Goal: Information Seeking & Learning: Learn about a topic

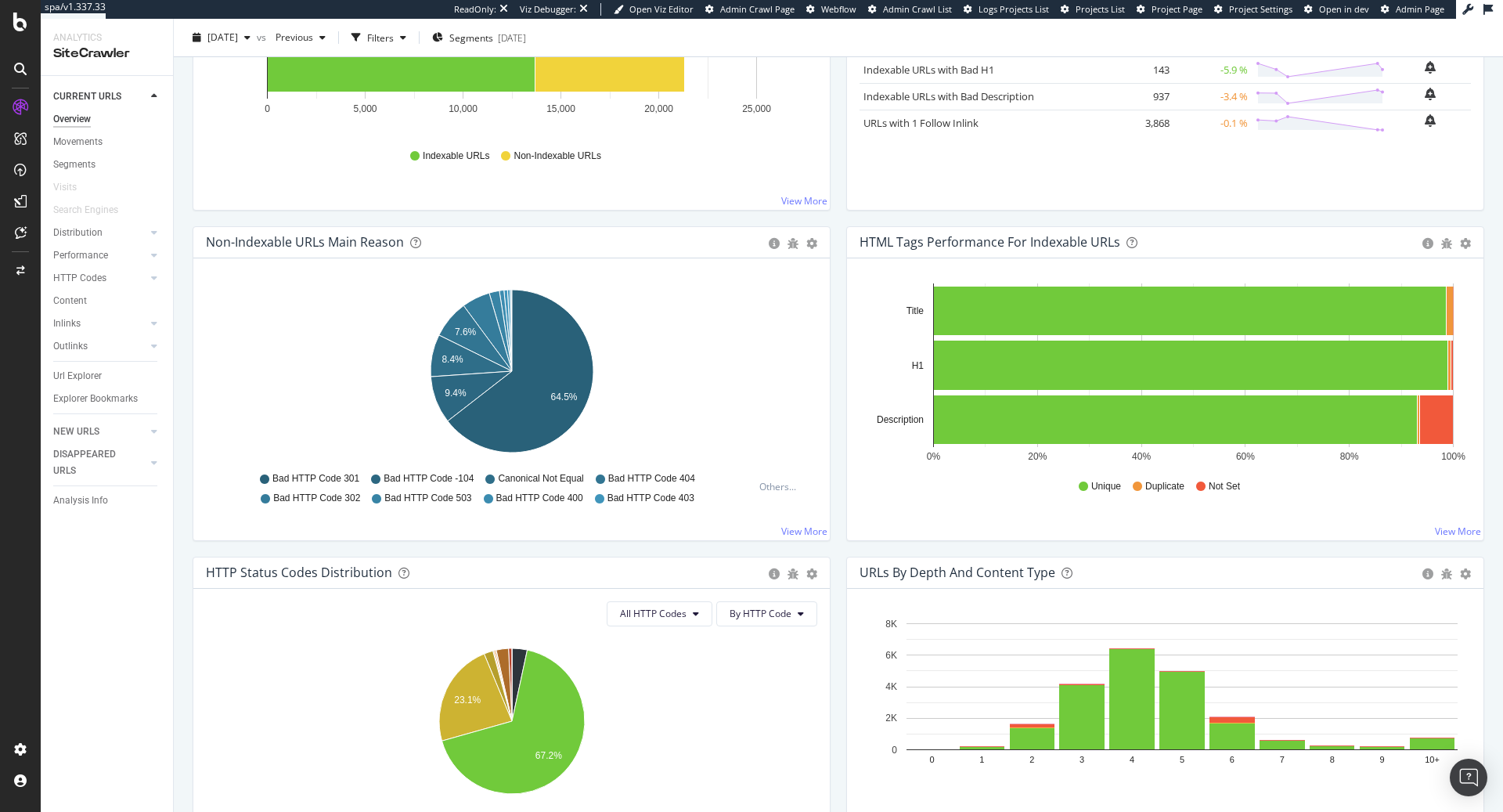
scroll to position [374, 0]
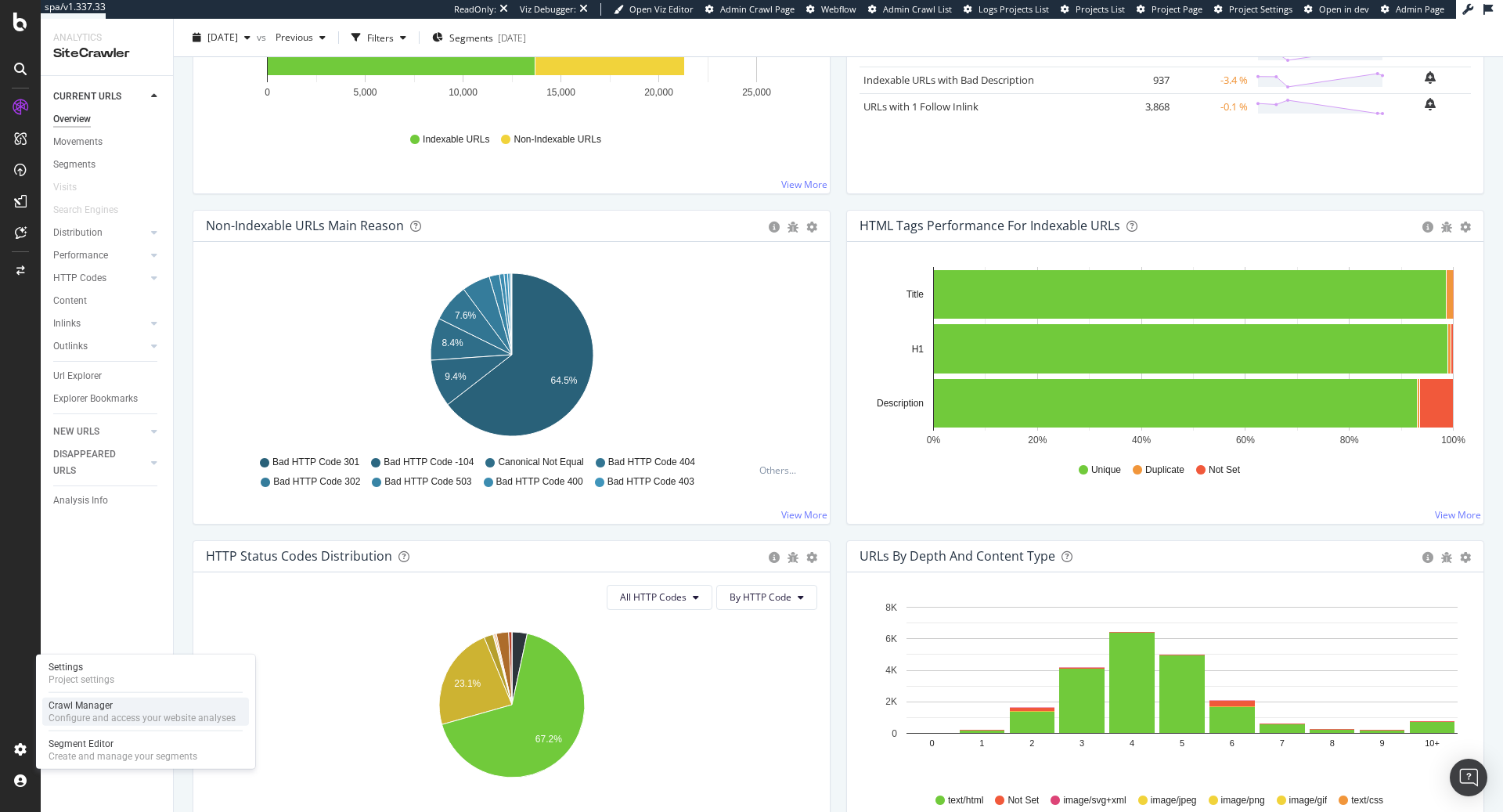
click at [83, 724] on div "Crawl Manager Configure and access your website analyses" at bounding box center [145, 711] width 207 height 28
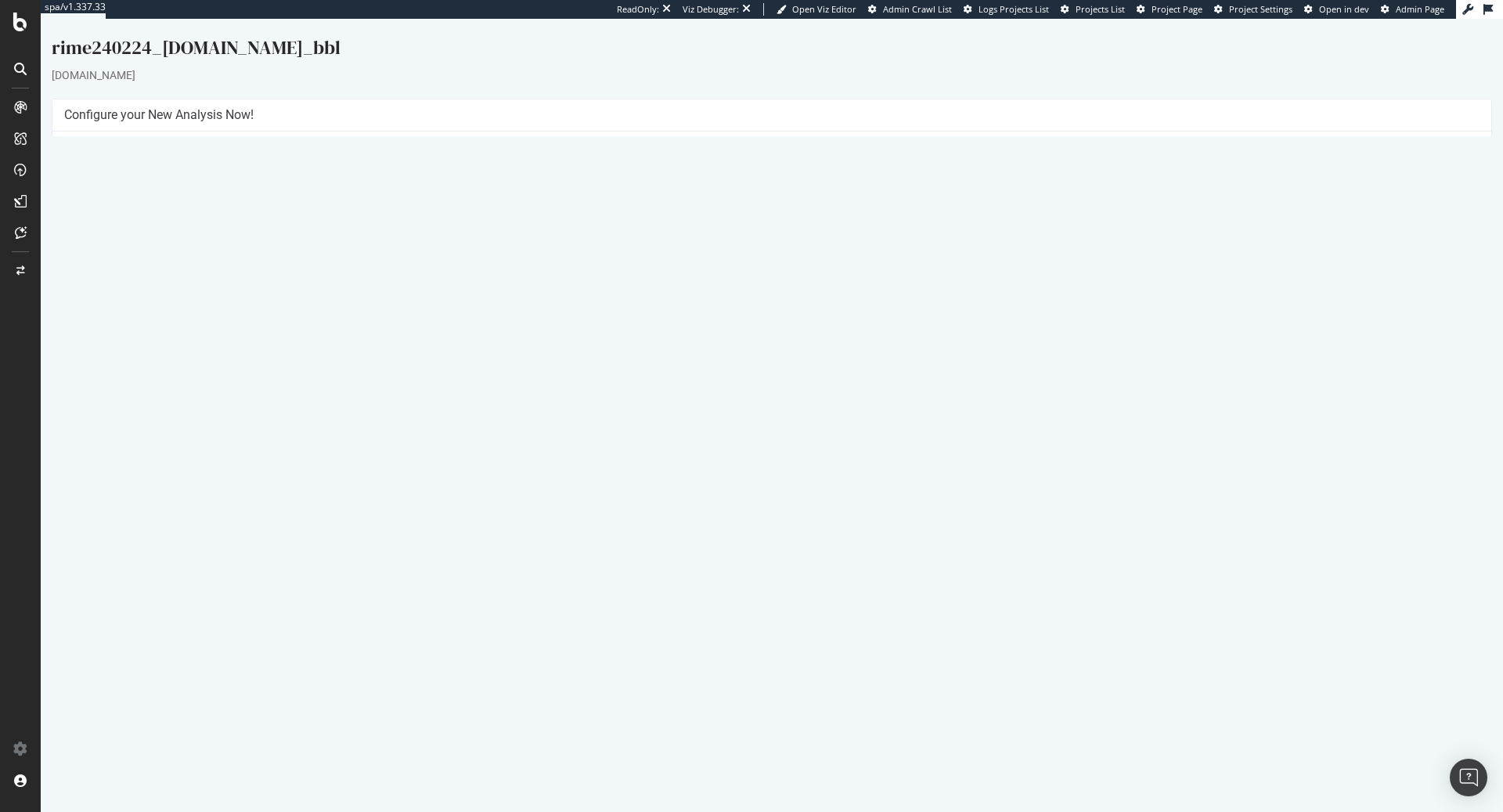
drag, startPoint x: 849, startPoint y: 174, endPoint x: 974, endPoint y: 166, distance: 125.3
click at [974, 166] on td "(http|https)://*.[DOMAIN_NAME]" at bounding box center [1125, 170] width 708 height 18
copy td "[DOMAIN_NAME]"
click at [357, 512] on link "Report" at bounding box center [339, 517] width 35 height 13
click at [826, 364] on link "Settings" at bounding box center [823, 368] width 35 height 13
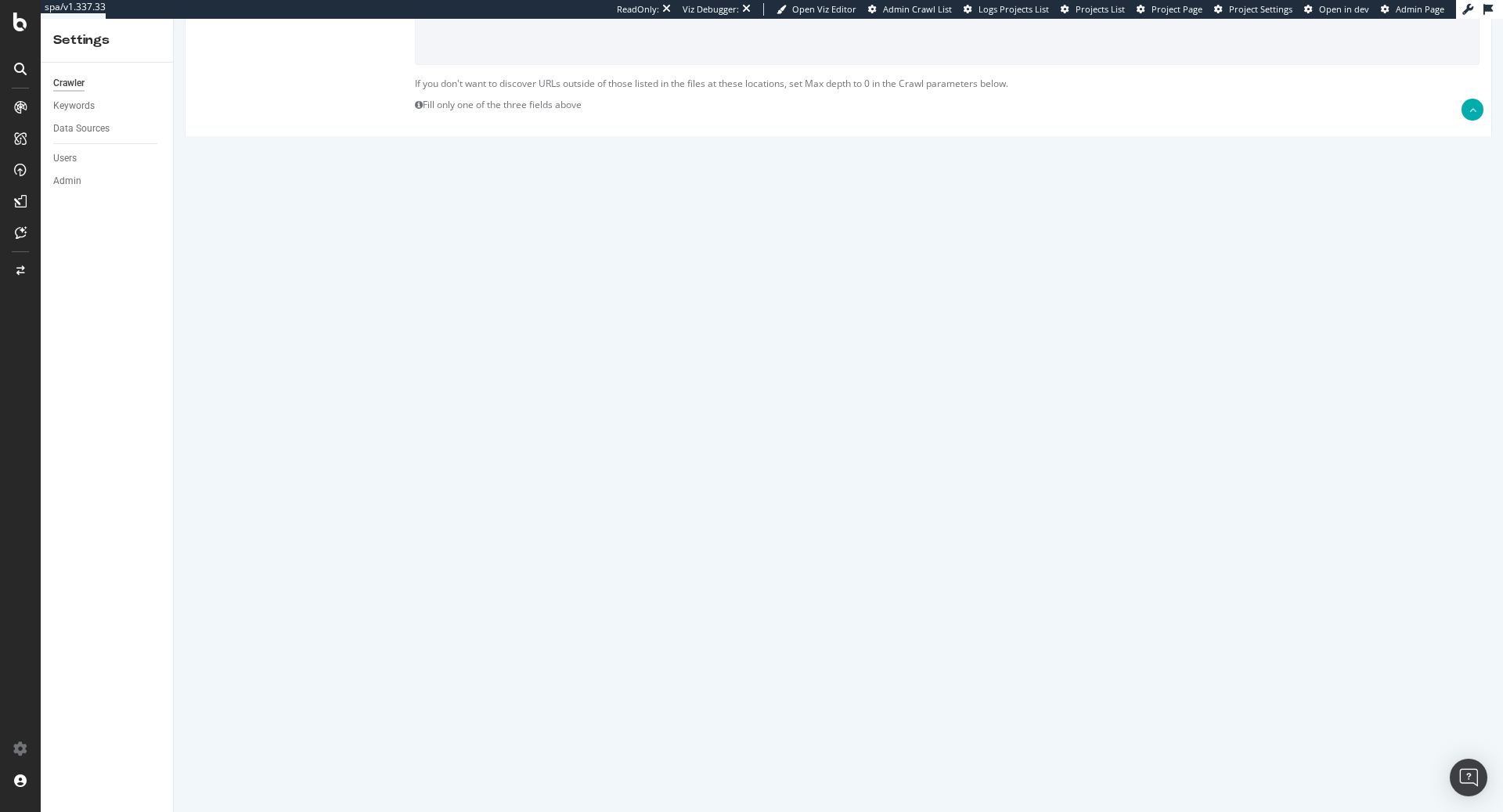
scroll to position [482, 0]
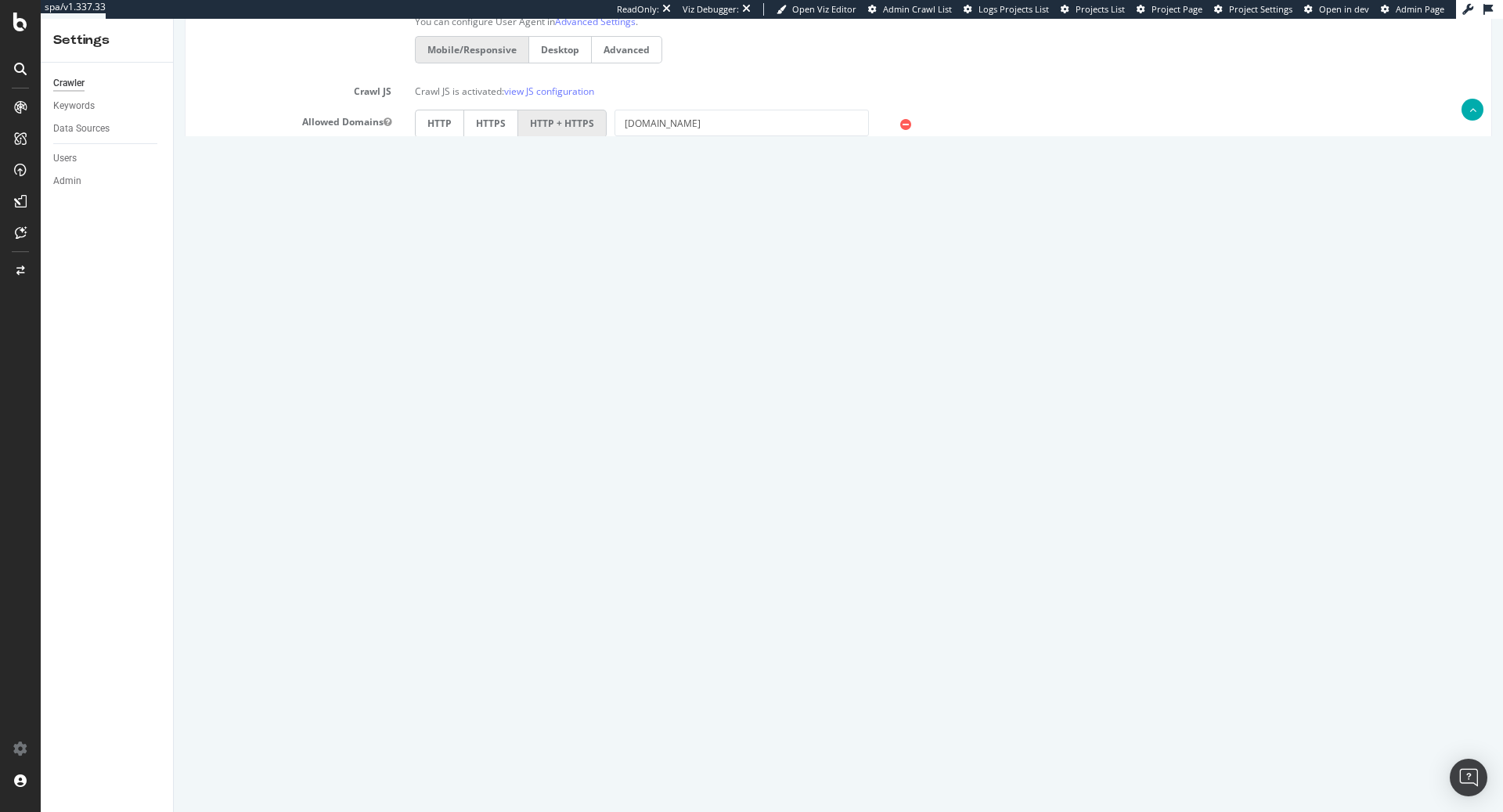
click at [532, 485] on input "3" at bounding box center [511, 486] width 194 height 27
type input "2"
click at [865, 771] on input "Save & Back to Project" at bounding box center [858, 766] width 114 height 24
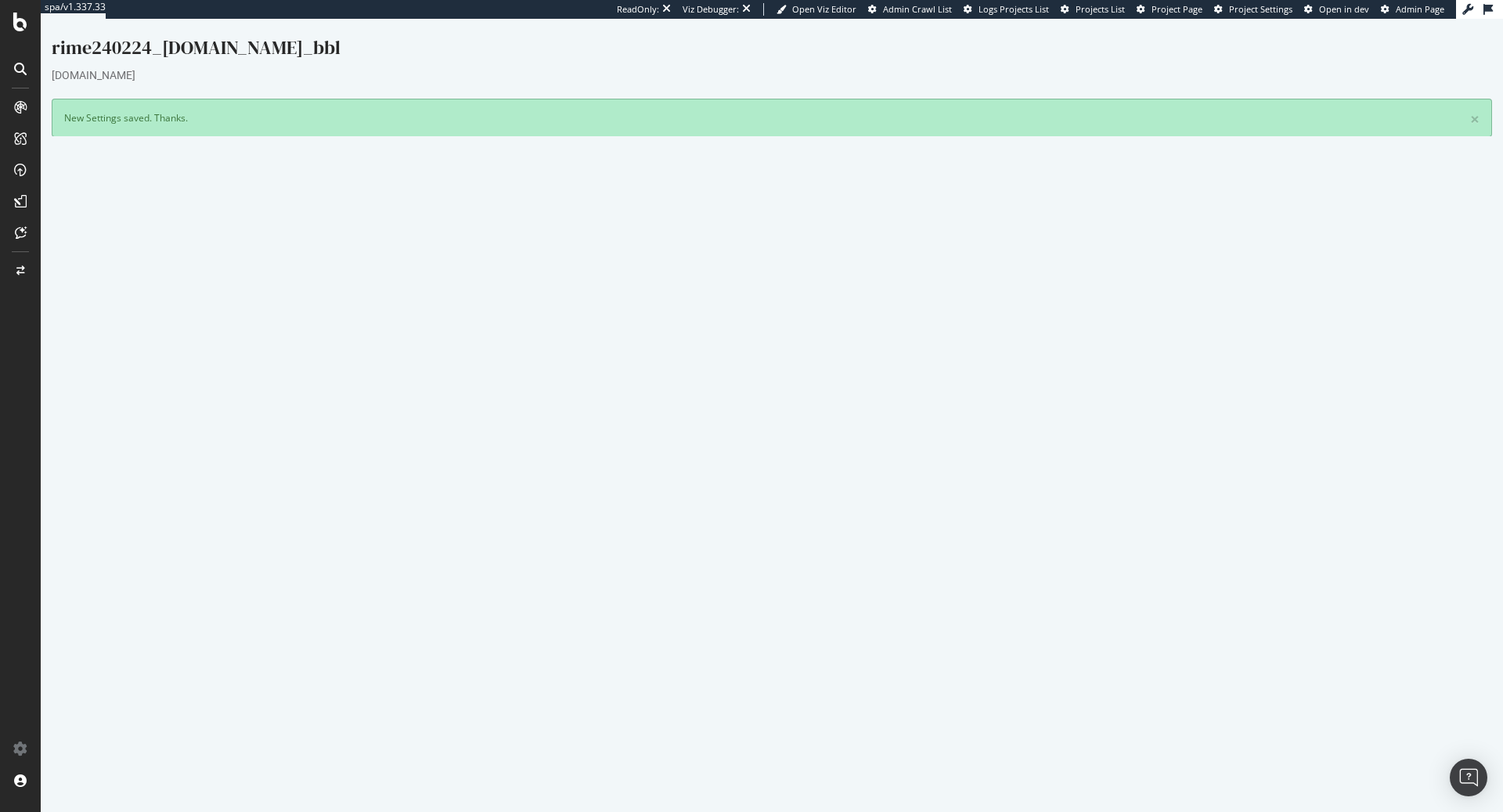
click at [733, 428] on button "Yes! Start Now" at bounding box center [752, 423] width 97 height 25
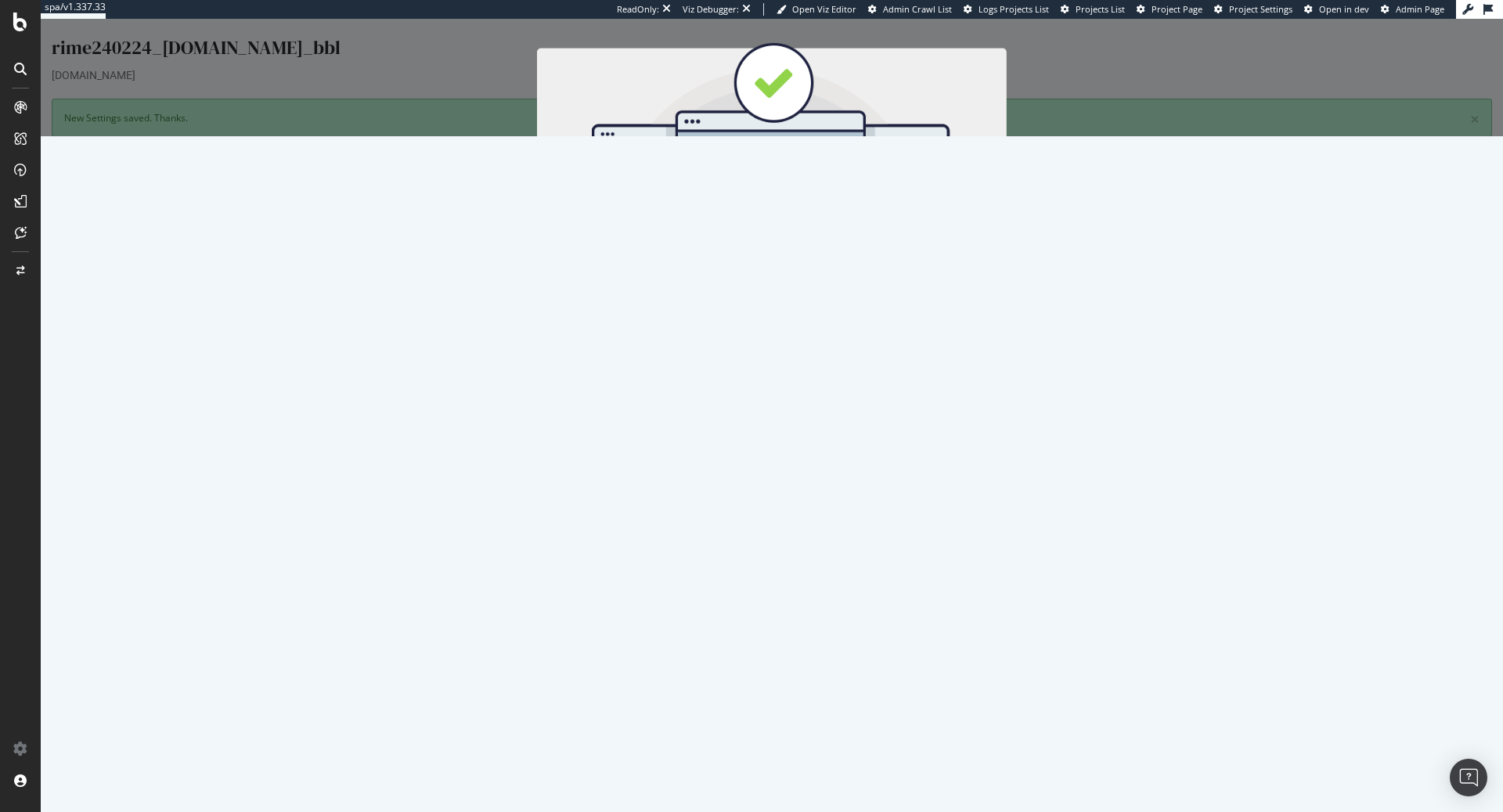
click at [803, 274] on button "Start Now" at bounding box center [801, 279] width 69 height 27
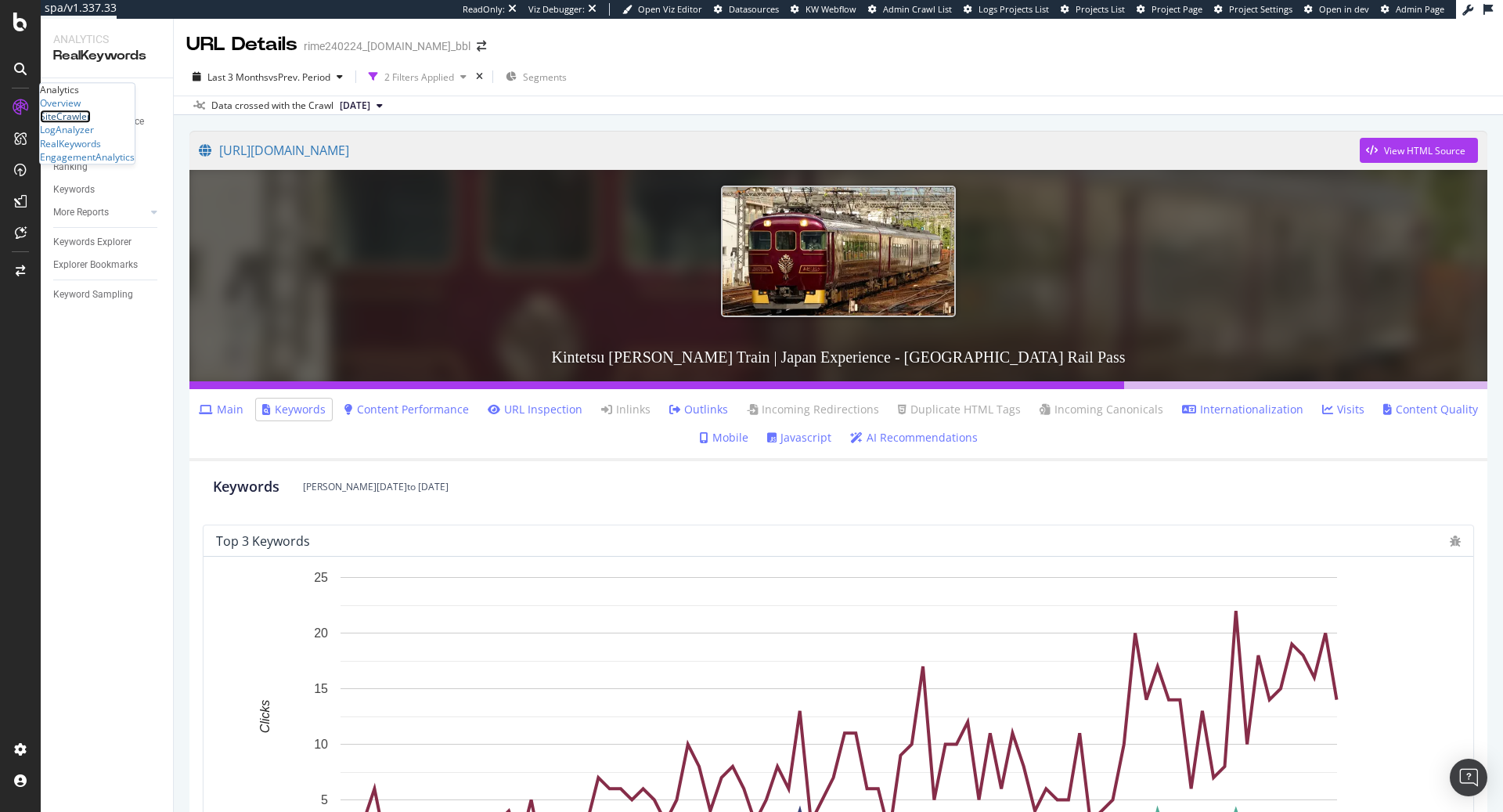
click at [79, 124] on div "SiteCrawler" at bounding box center [65, 117] width 51 height 13
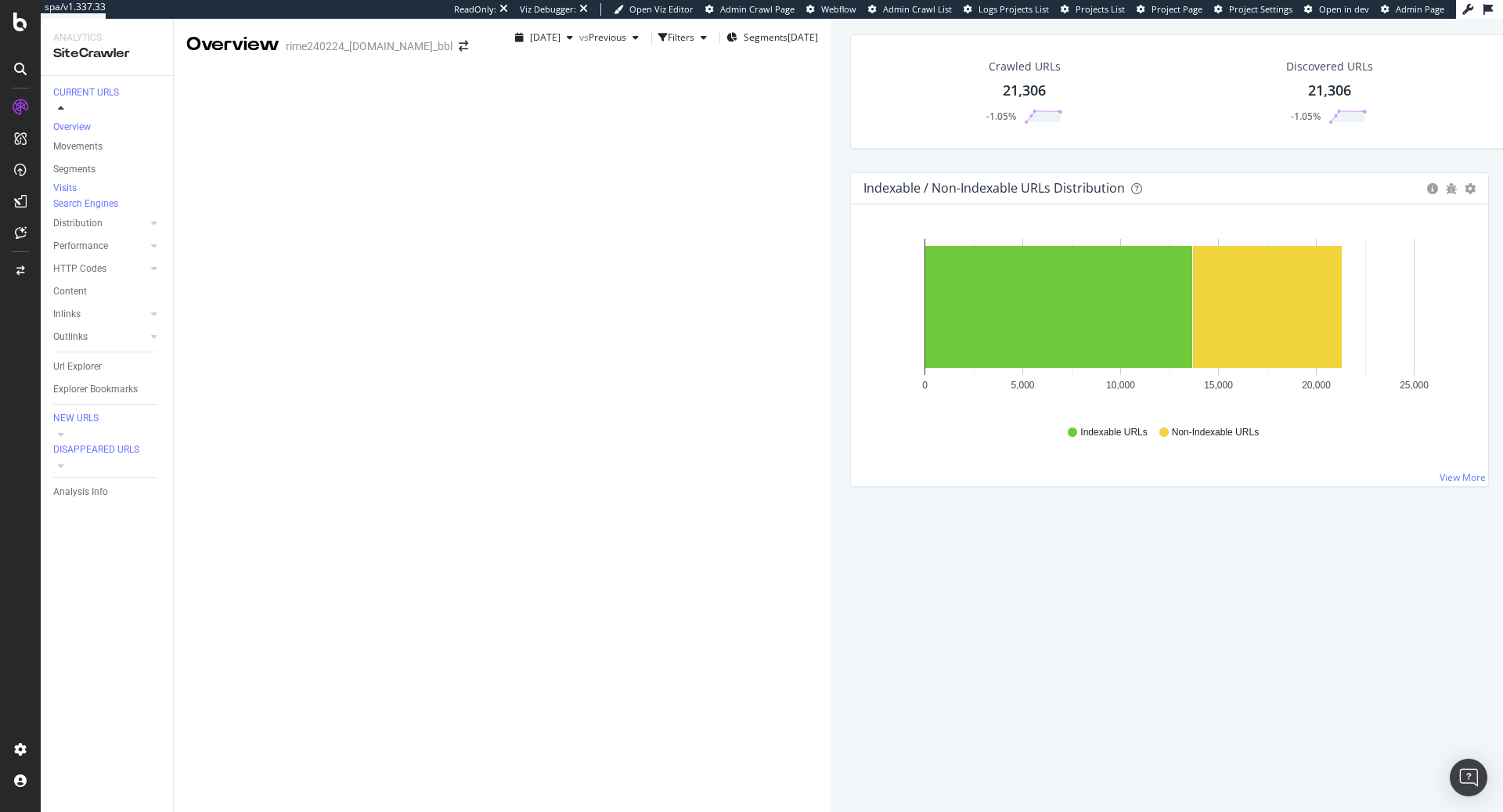
scroll to position [158, 0]
click at [86, 711] on div "Crawl Manager" at bounding box center [142, 705] width 187 height 13
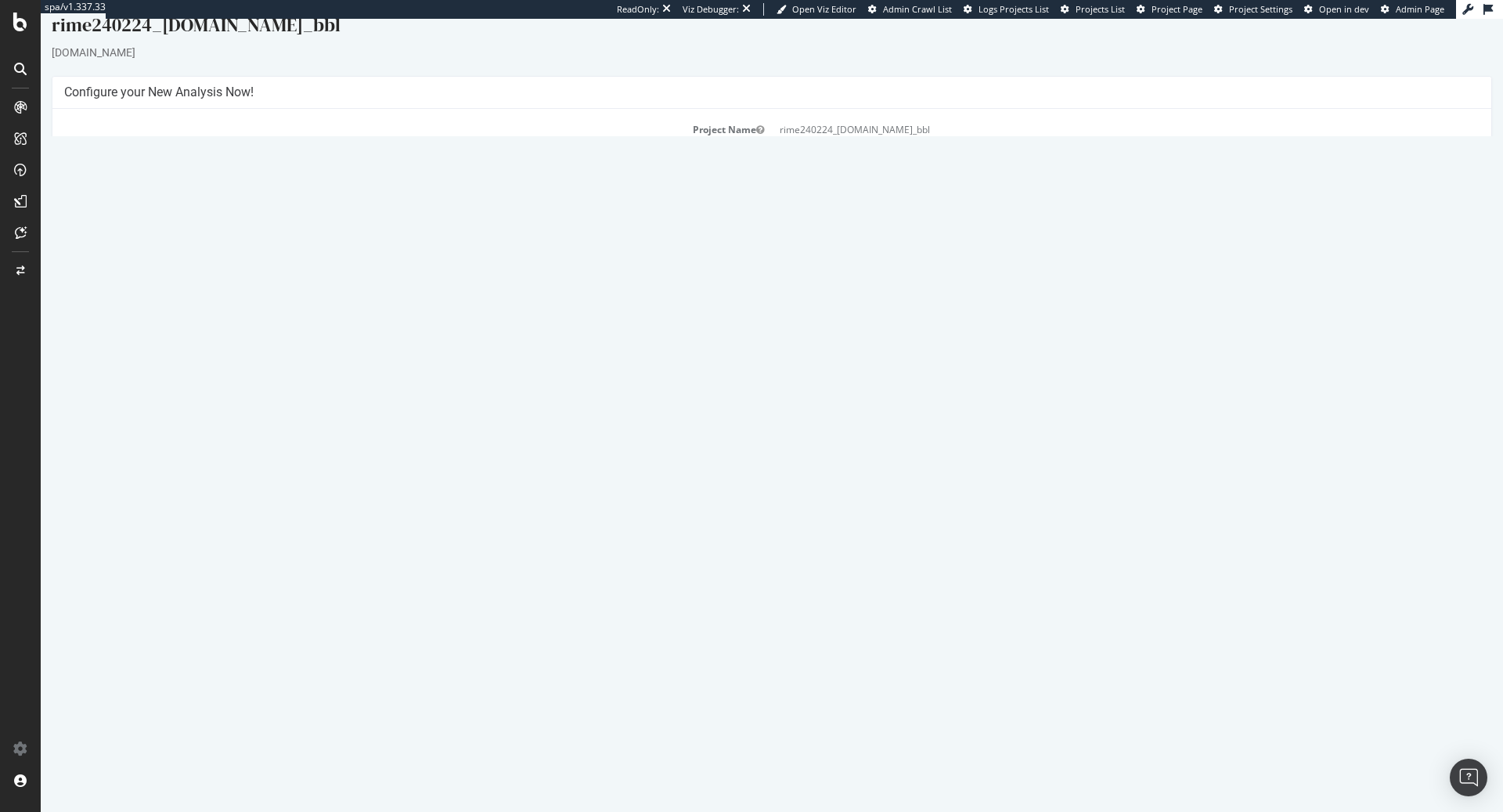
scroll to position [25, 0]
click at [357, 493] on link "Report" at bounding box center [339, 492] width 35 height 13
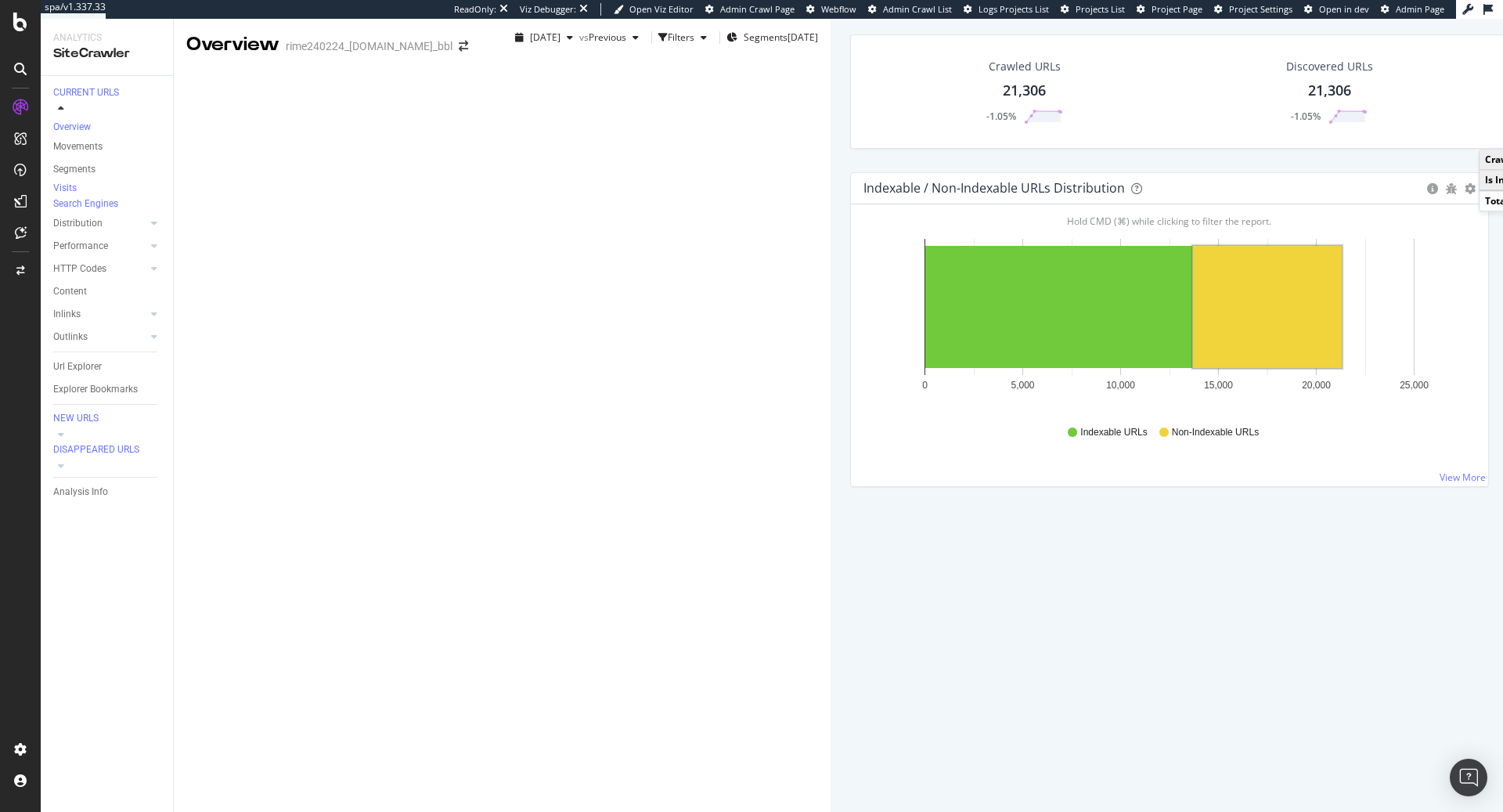
click at [146, 225] on div "Distribution" at bounding box center [113, 223] width 120 height 23
click at [152, 228] on icon at bounding box center [154, 223] width 6 height 9
click at [112, 323] on div "Internationalization" at bounding box center [102, 314] width 83 height 16
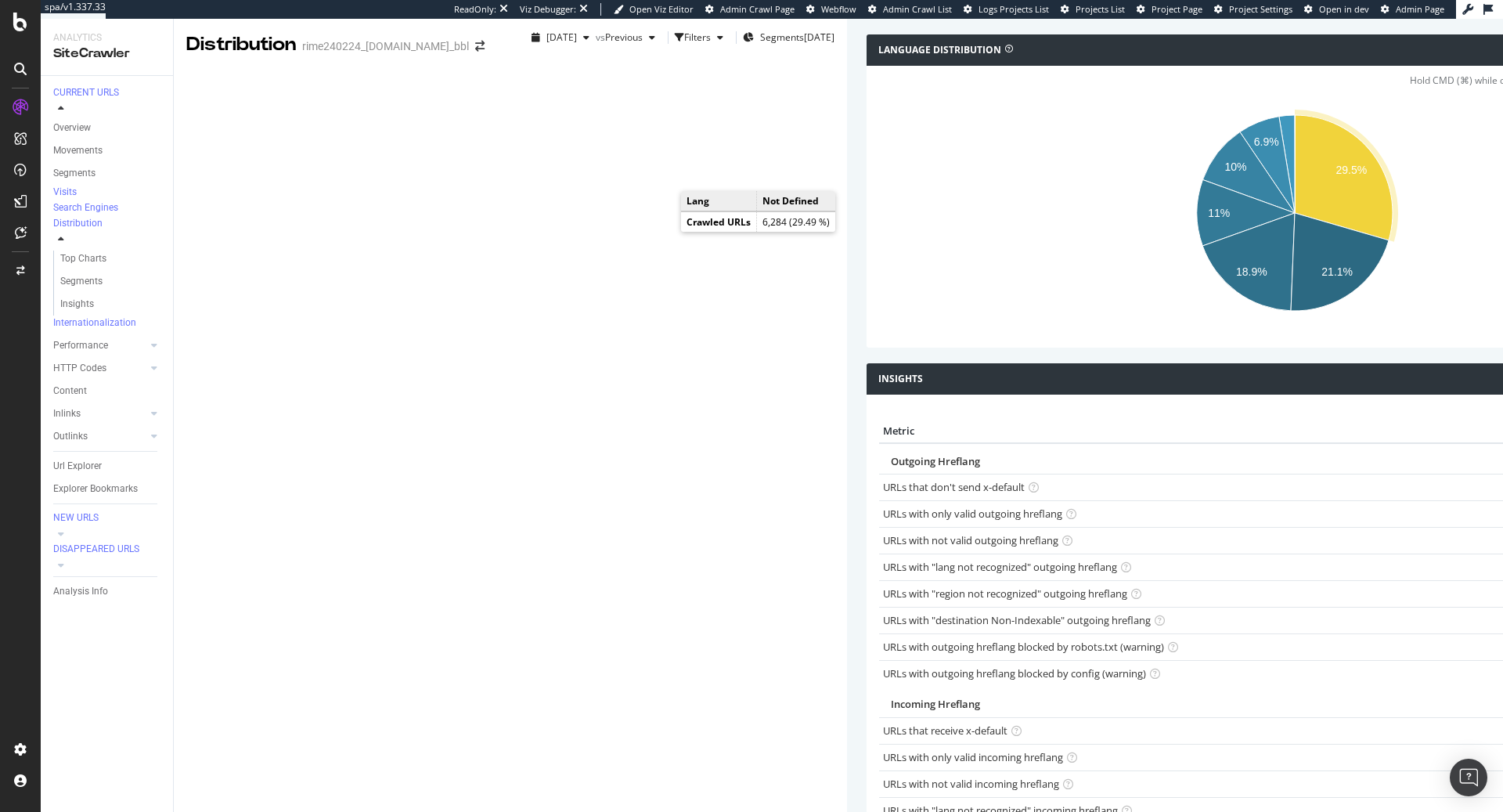
click at [1295, 240] on icon "A chart." at bounding box center [1344, 178] width 98 height 126
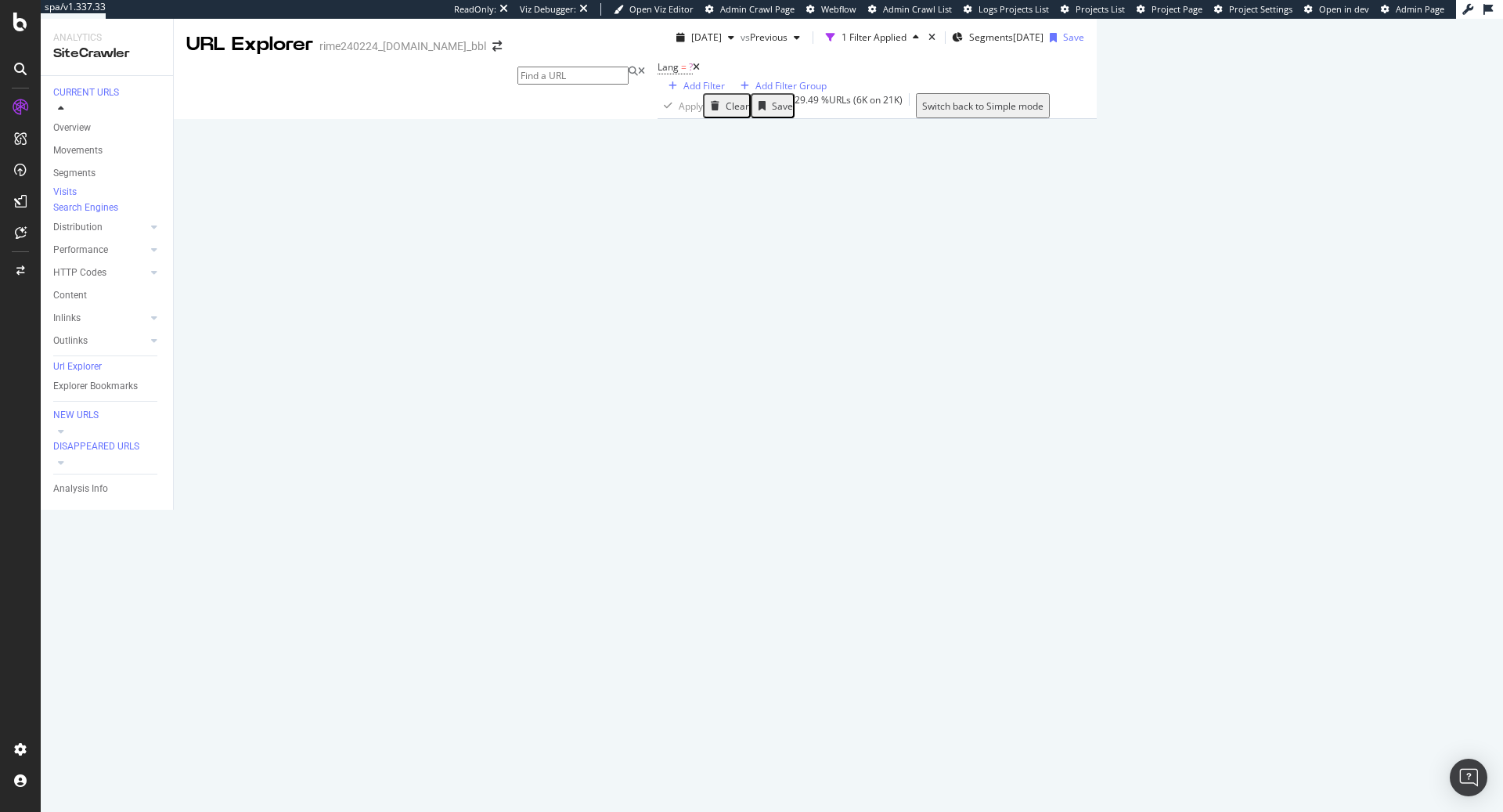
scroll to position [254, 0]
click at [1205, 499] on icon at bounding box center [1209, 504] width 9 height 9
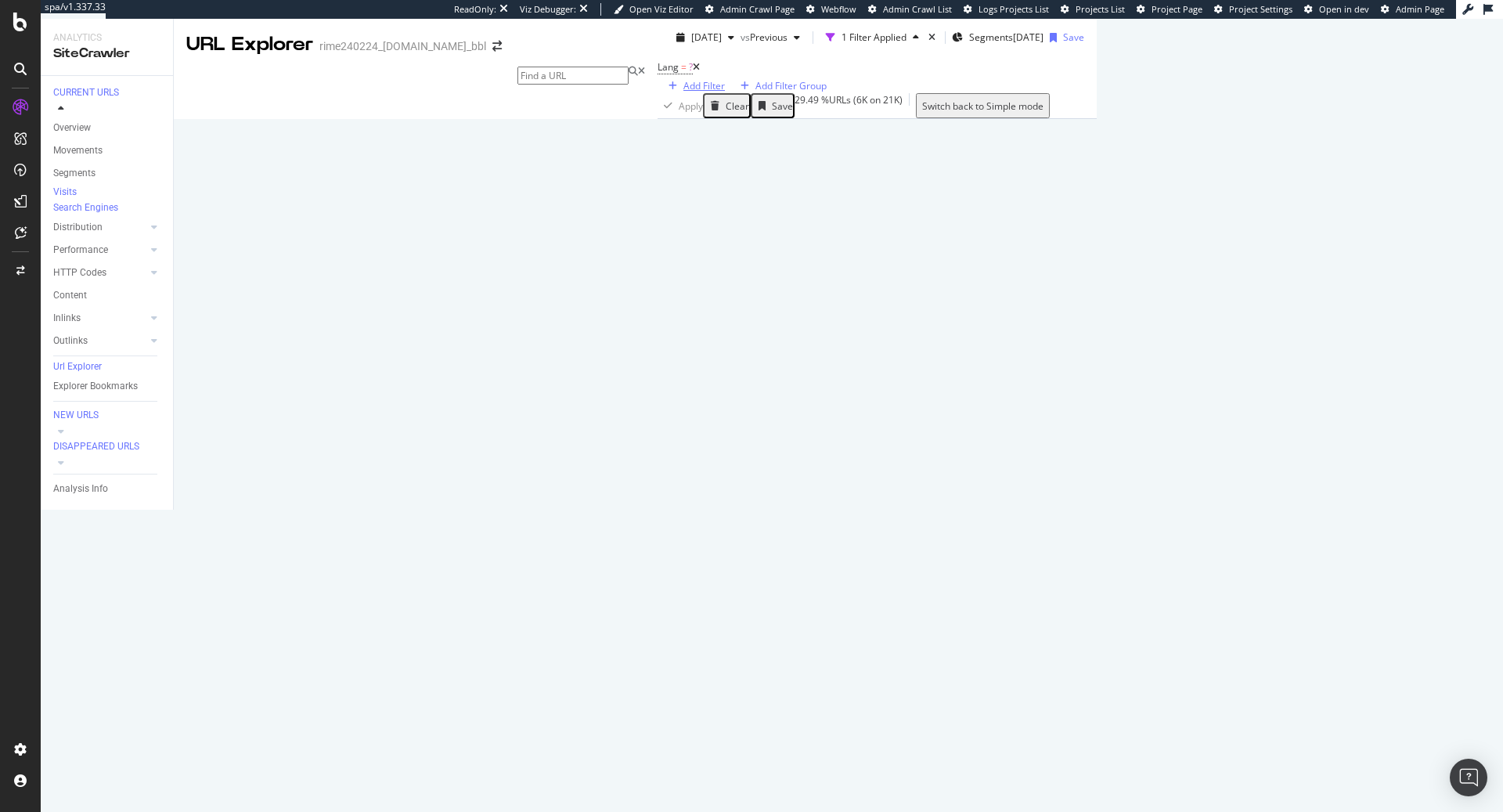
click at [683, 93] on div "Add Filter" at bounding box center [704, 86] width 42 height 13
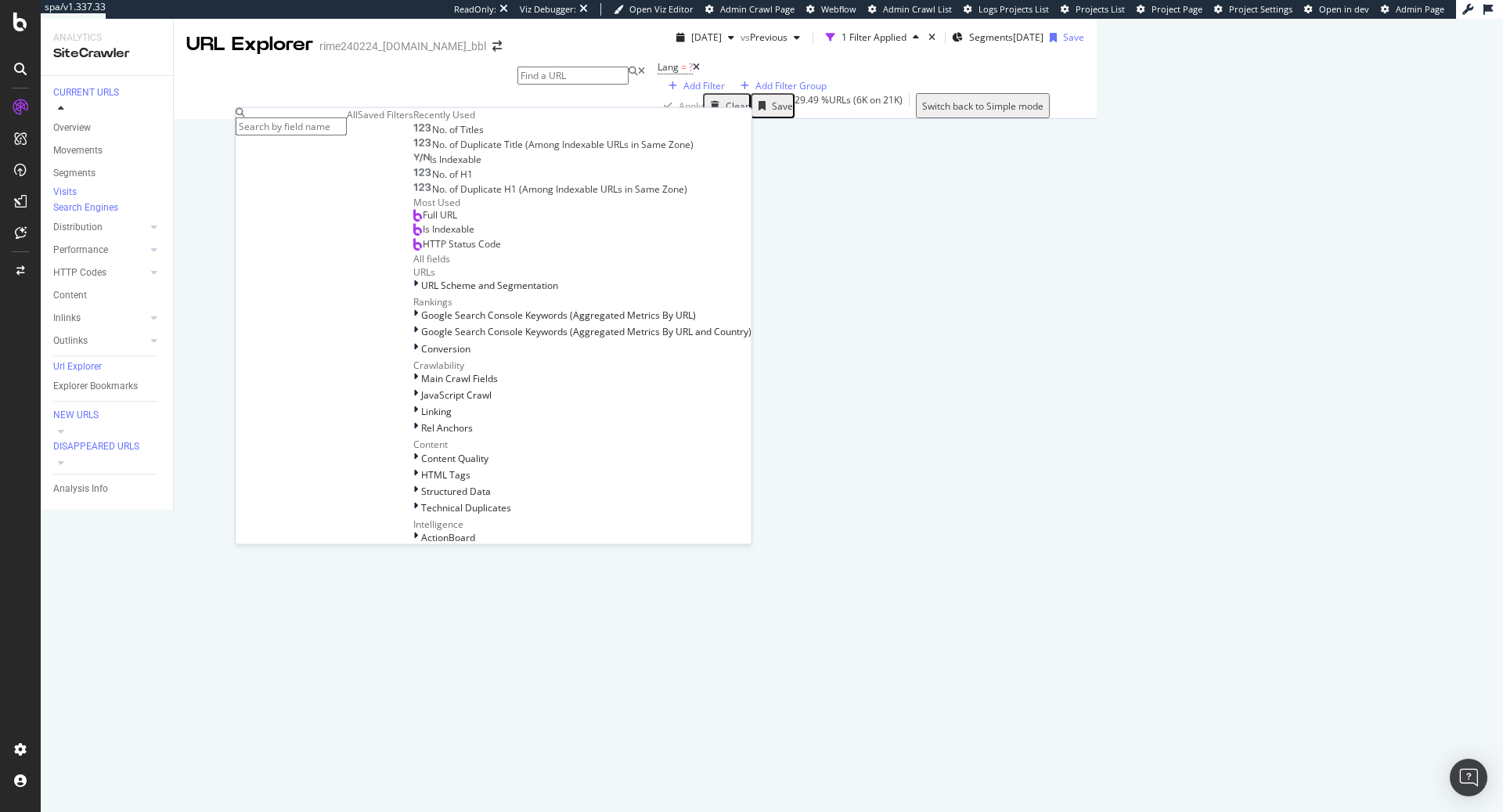
type input "g"
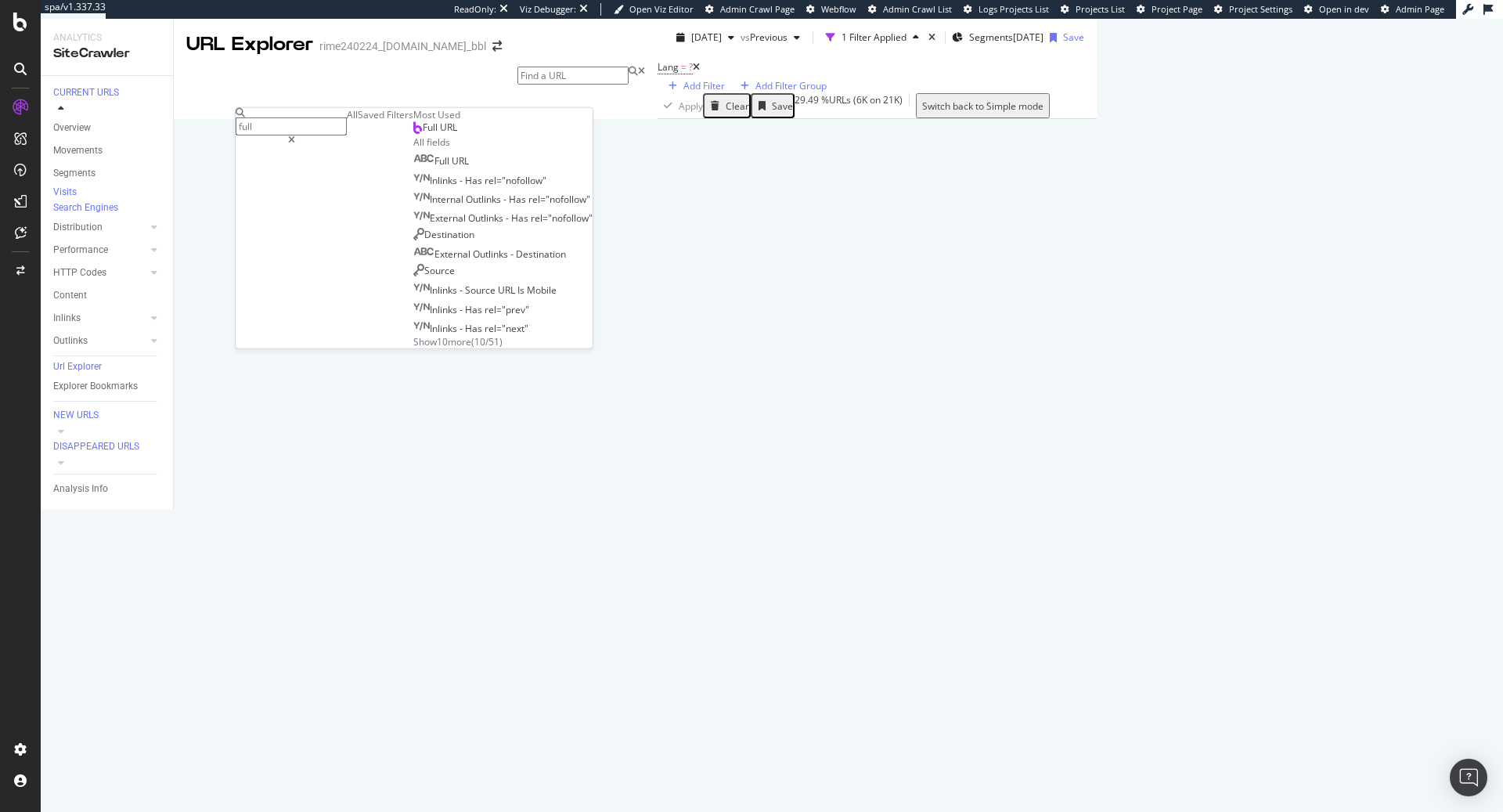
type input "full"
click at [421, 134] on div "Full URL" at bounding box center [435, 128] width 44 height 13
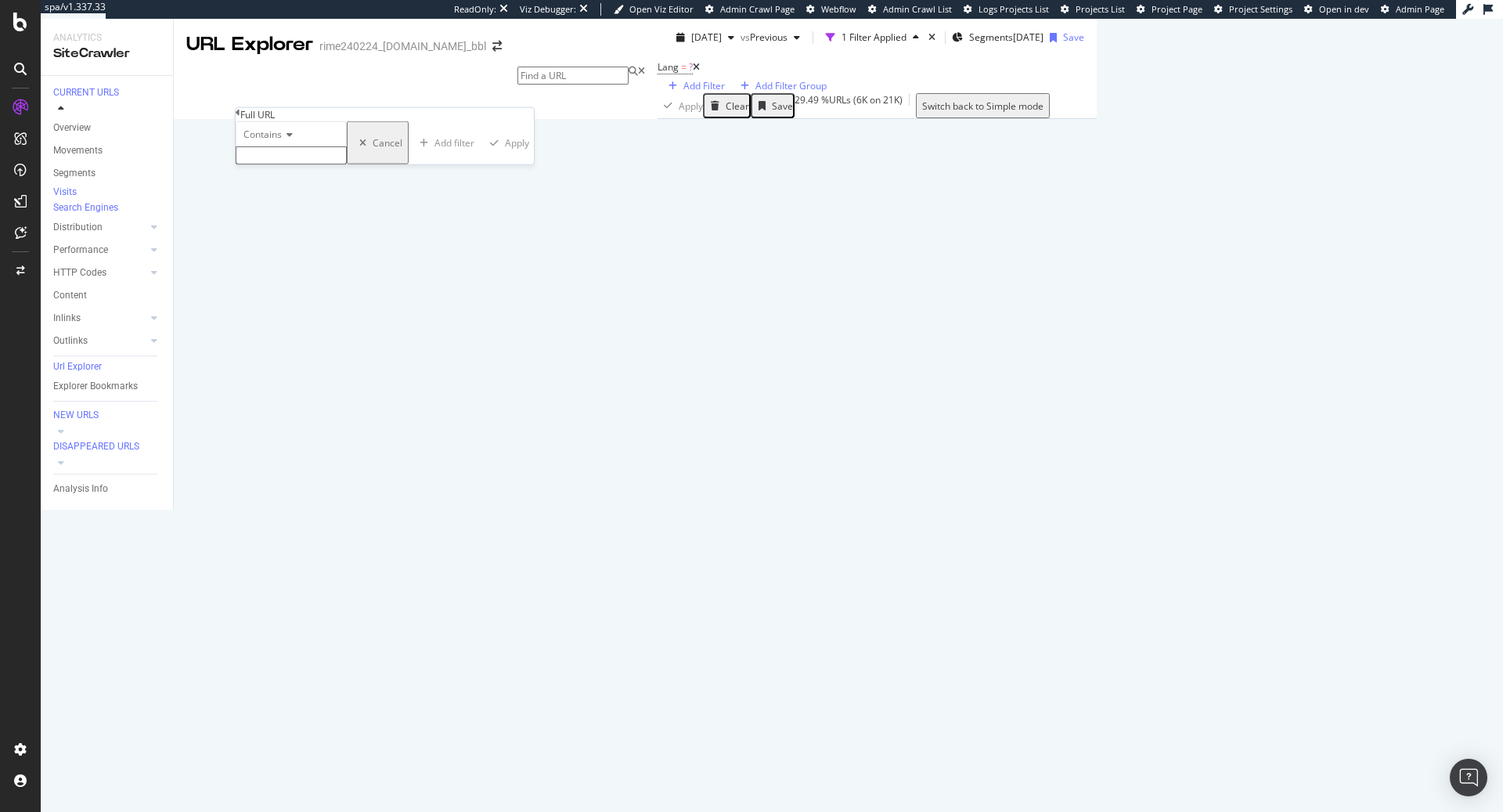
click at [305, 146] on div "Contains" at bounding box center [291, 134] width 112 height 25
click at [309, 277] on span "Doesn't contain" at bounding box center [274, 270] width 68 height 13
click at [318, 164] on input "text" at bounding box center [291, 155] width 112 height 18
type input "de"
click at [487, 152] on div "button" at bounding box center [497, 147] width 21 height 9
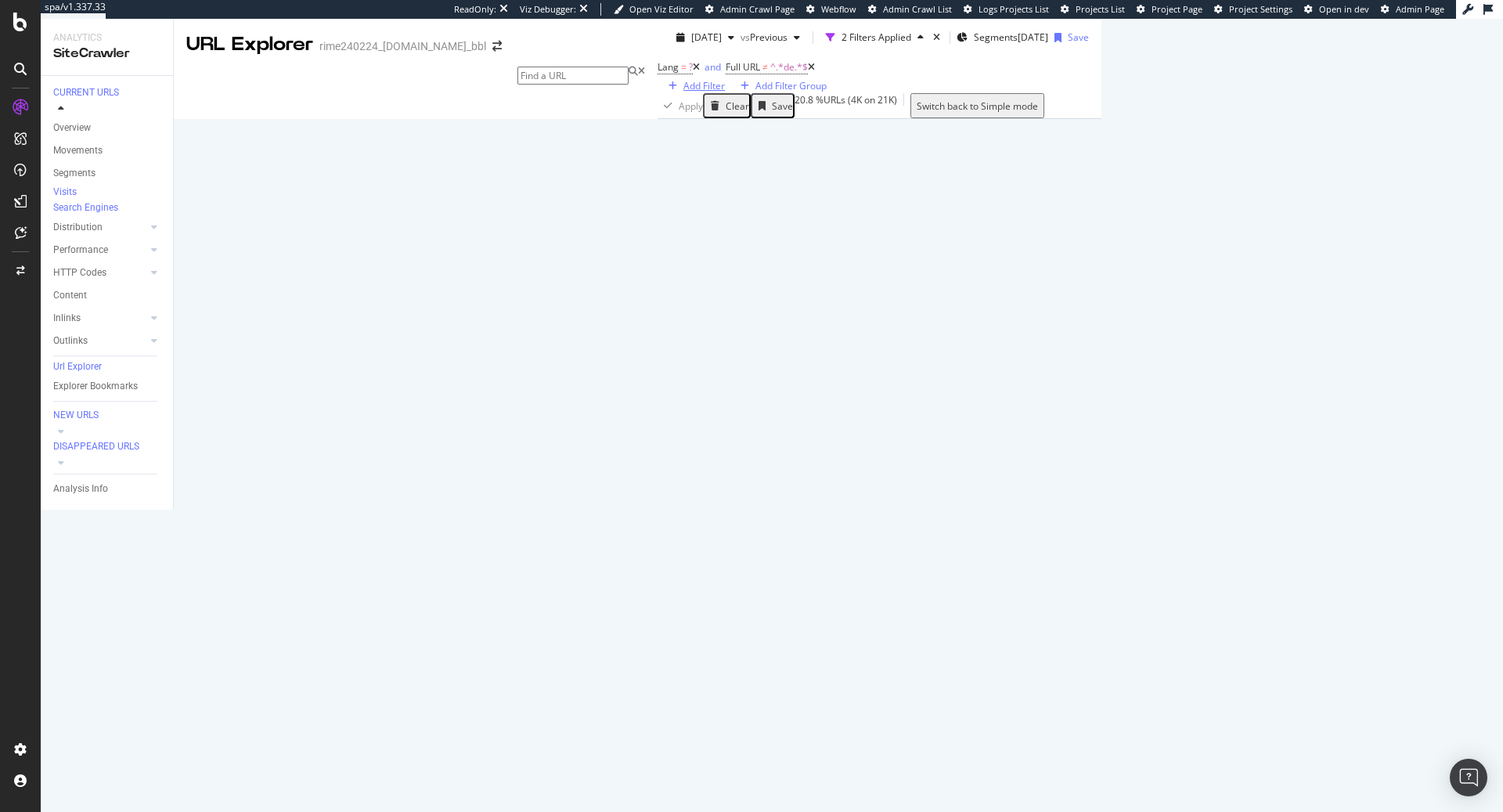
click at [683, 93] on div "Add Filter" at bounding box center [704, 86] width 42 height 13
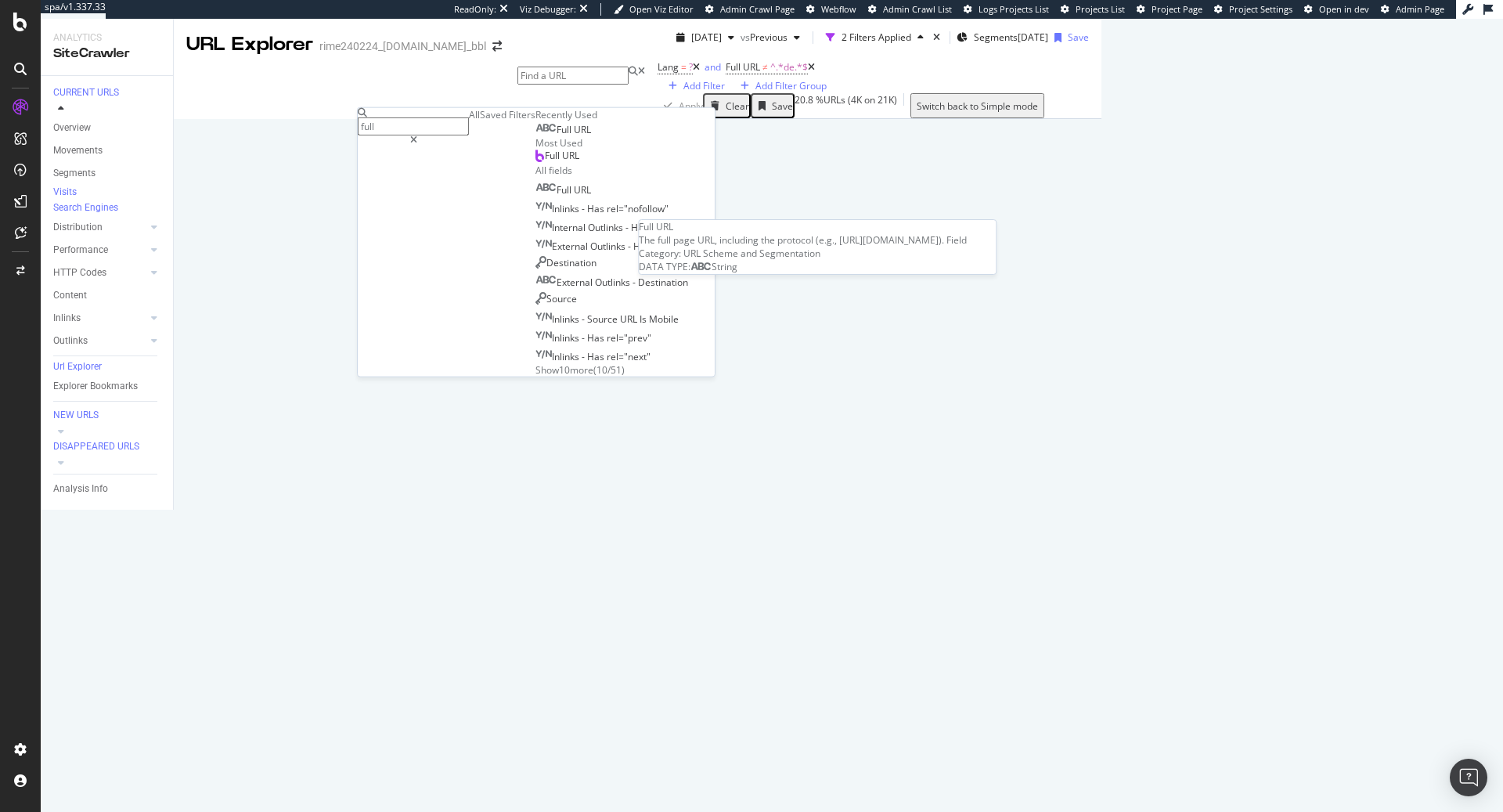
click at [574, 136] on span "URL" at bounding box center [583, 130] width 17 height 13
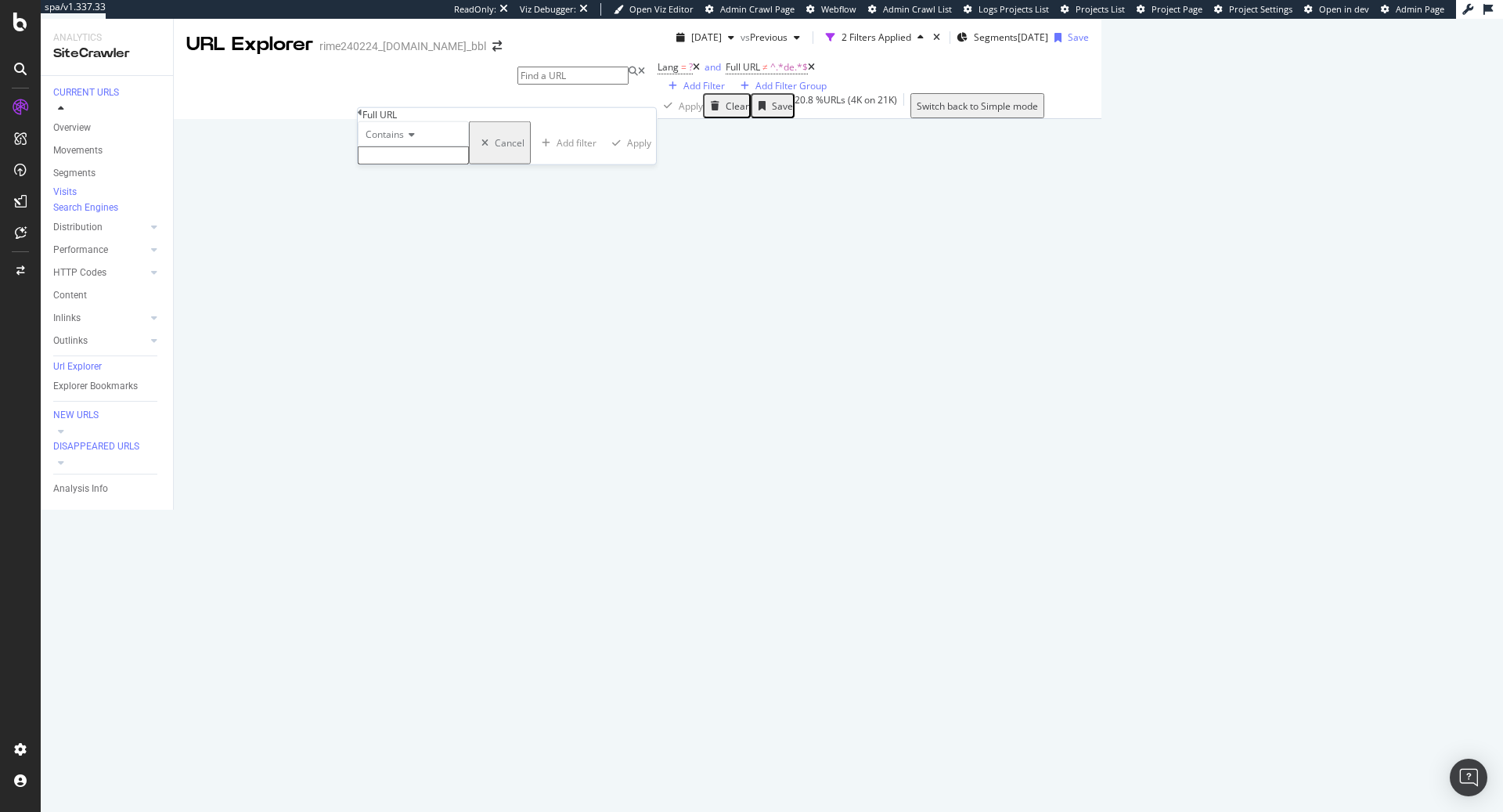
click at [415, 146] on div "Contains" at bounding box center [414, 134] width 112 height 25
click at [430, 277] on span "Doesn't contain" at bounding box center [397, 270] width 68 height 13
click at [441, 164] on input "text" at bounding box center [414, 155] width 112 height 18
type input "es"
click at [630, 154] on div "Apply" at bounding box center [642, 147] width 24 height 13
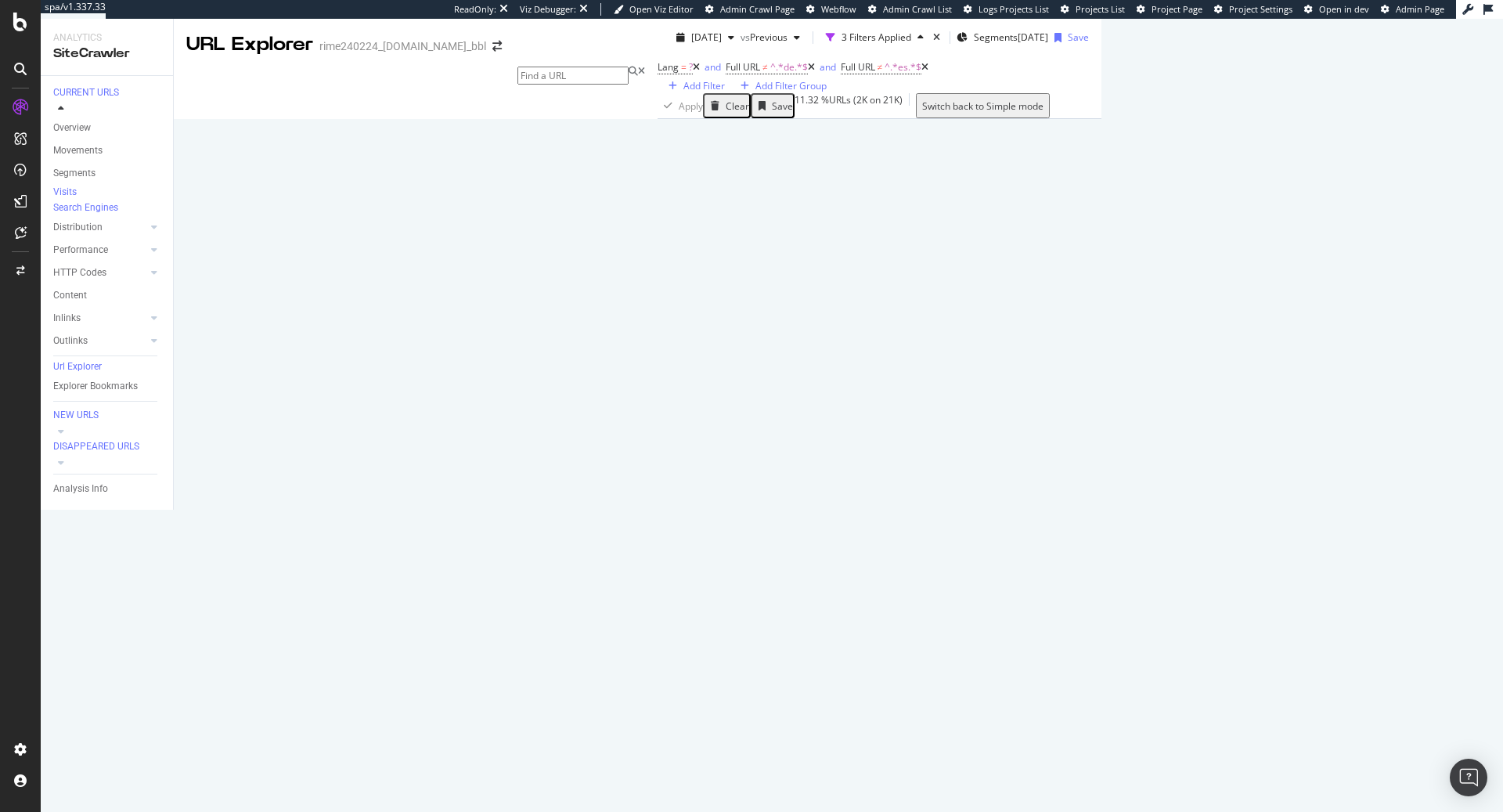
click at [657, 93] on div "Lang = ? and Full URL ≠ ^.*de.*$ and Full URL ≠ ^.*es.*$ Add Filter Add Filter …" at bounding box center [792, 75] width 271 height 37
click at [683, 93] on div "Add Filter" at bounding box center [704, 86] width 42 height 13
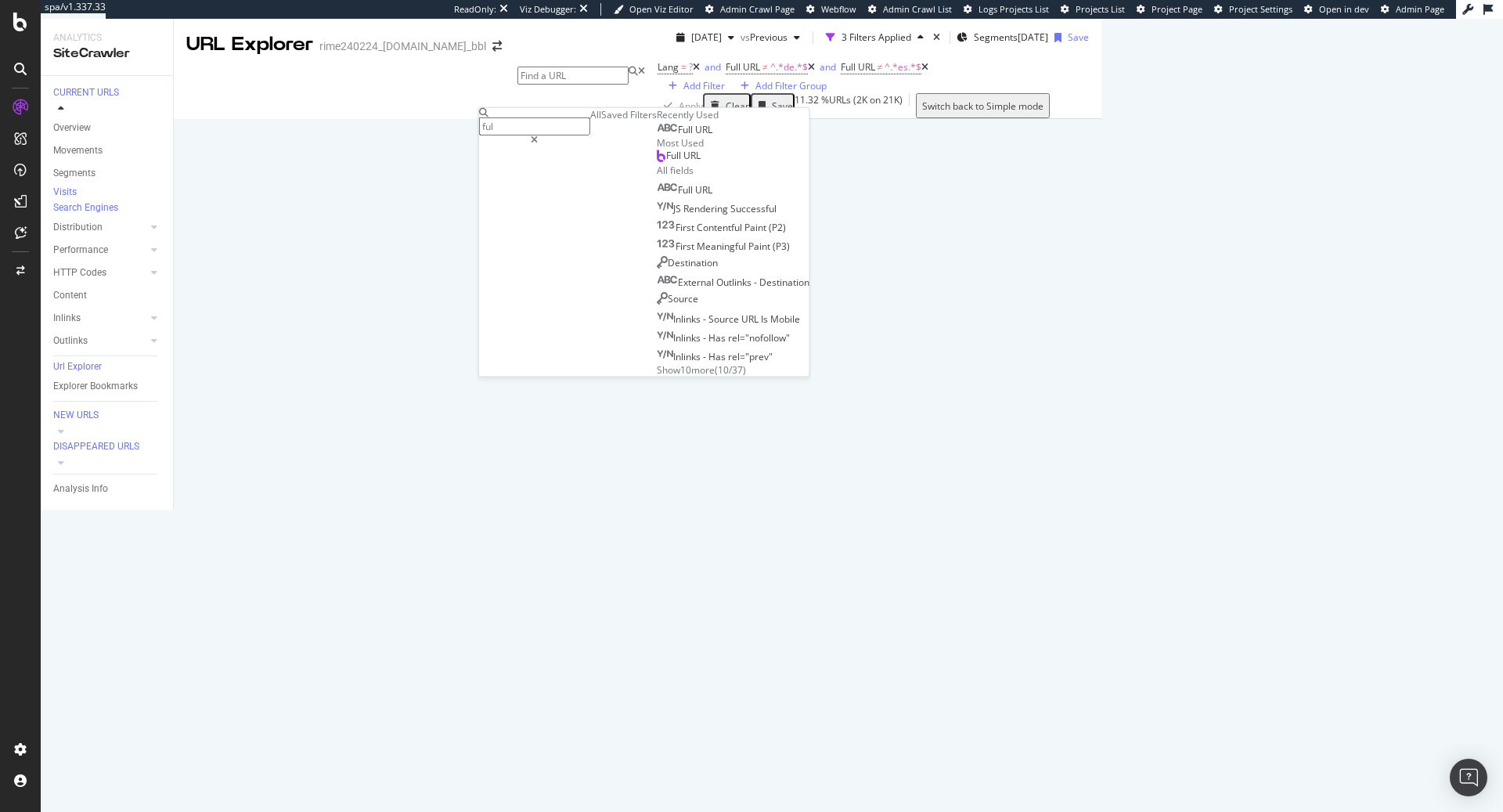
type input "ful"
click at [656, 136] on div "Full URL" at bounding box center [684, 130] width 56 height 13
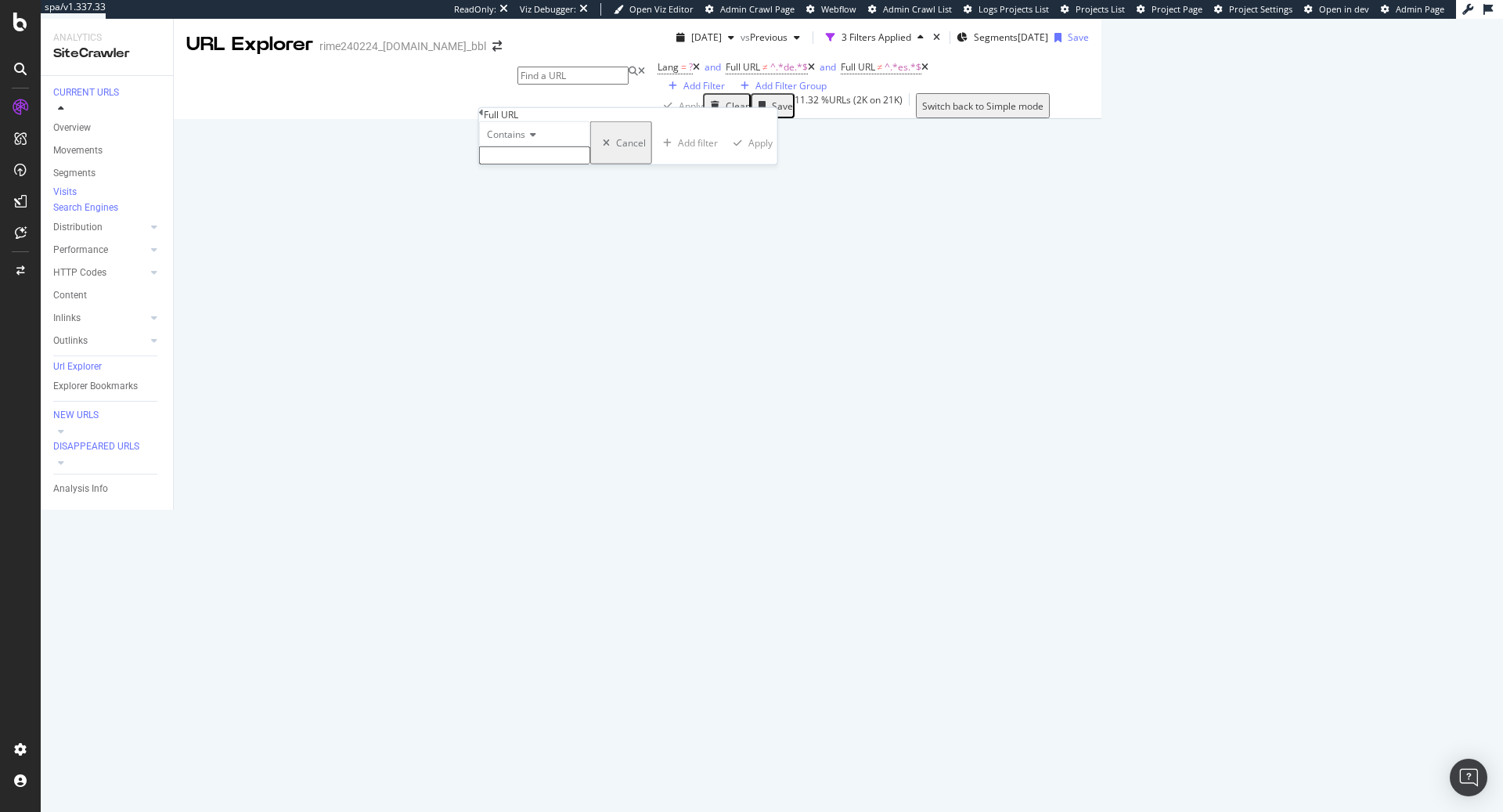
click at [543, 146] on div "Contains" at bounding box center [535, 134] width 112 height 25
click at [569, 279] on div "Doesn't contain" at bounding box center [535, 270] width 110 height 16
click at [556, 146] on div "Doesn't contain" at bounding box center [535, 134] width 112 height 25
type input "f"
click at [602, 120] on div "Full URL" at bounding box center [628, 115] width 298 height 13
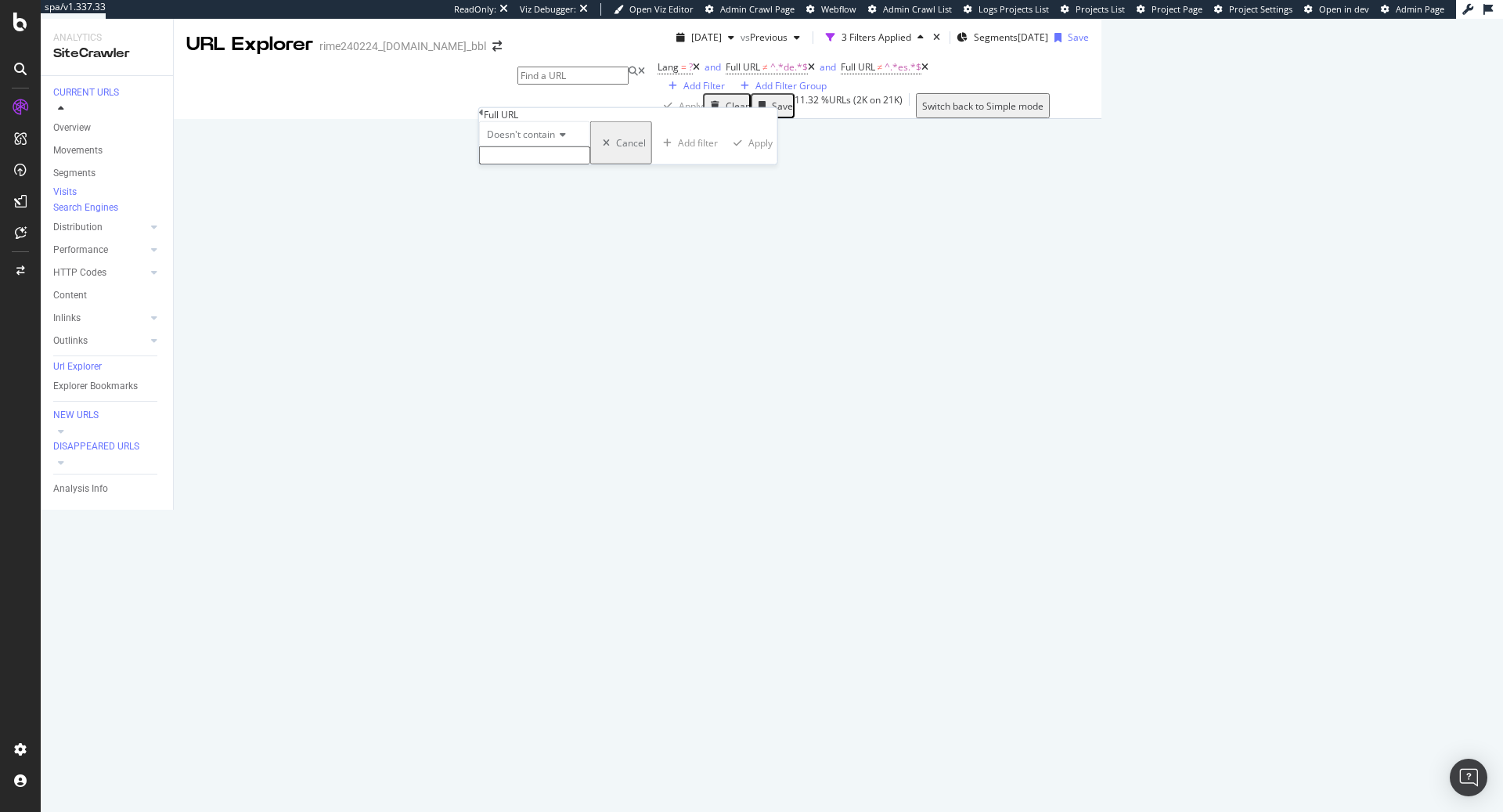
click at [579, 164] on input "text" at bounding box center [535, 155] width 112 height 18
type input "fr"
click at [730, 173] on div "Apply" at bounding box center [753, 148] width 46 height 51
click at [693, 72] on icon at bounding box center [696, 68] width 7 height 9
click at [740, 72] on icon at bounding box center [743, 68] width 7 height 9
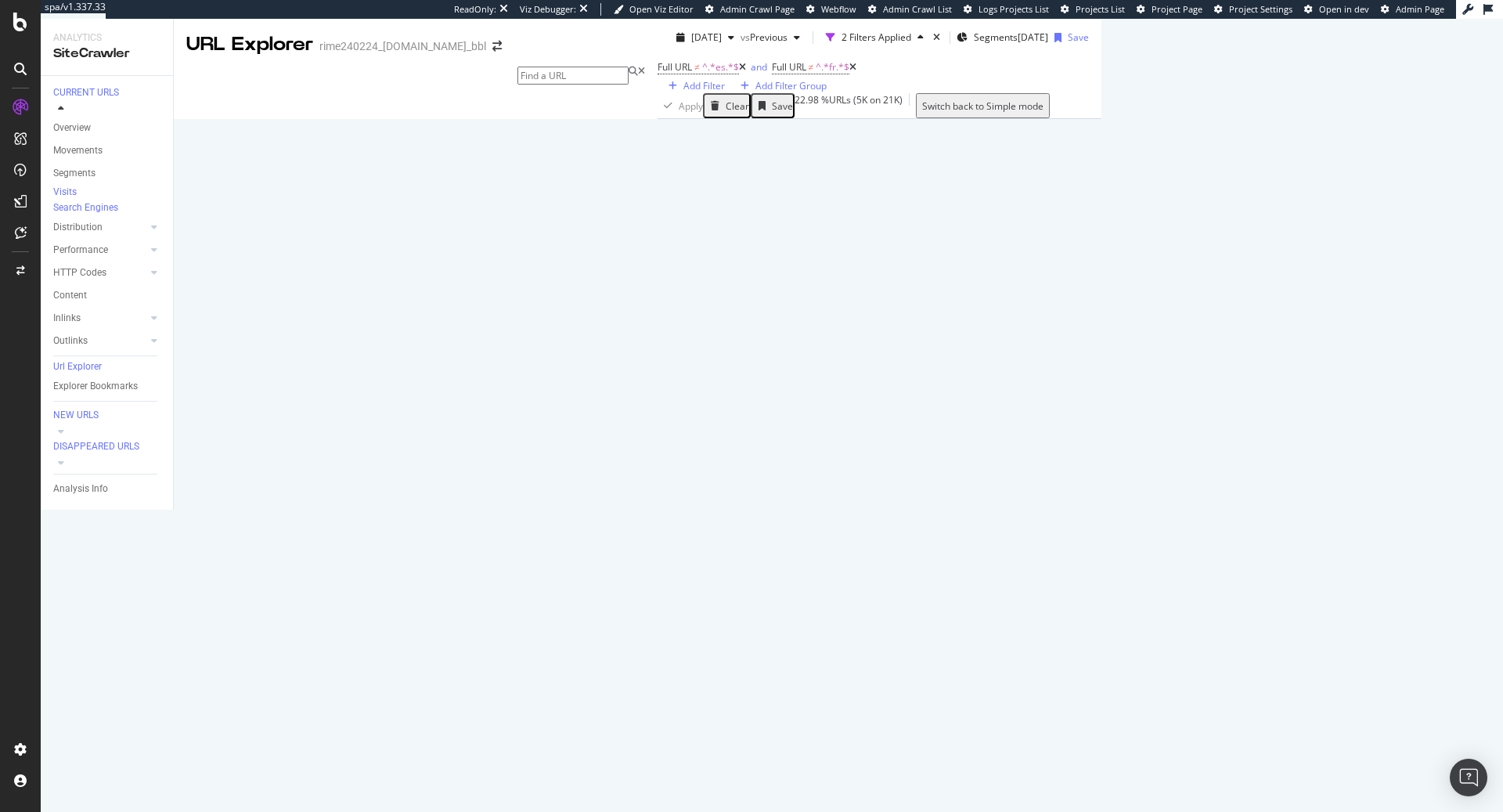
click at [739, 72] on icon at bounding box center [742, 68] width 7 height 9
click at [736, 72] on icon at bounding box center [739, 68] width 7 height 9
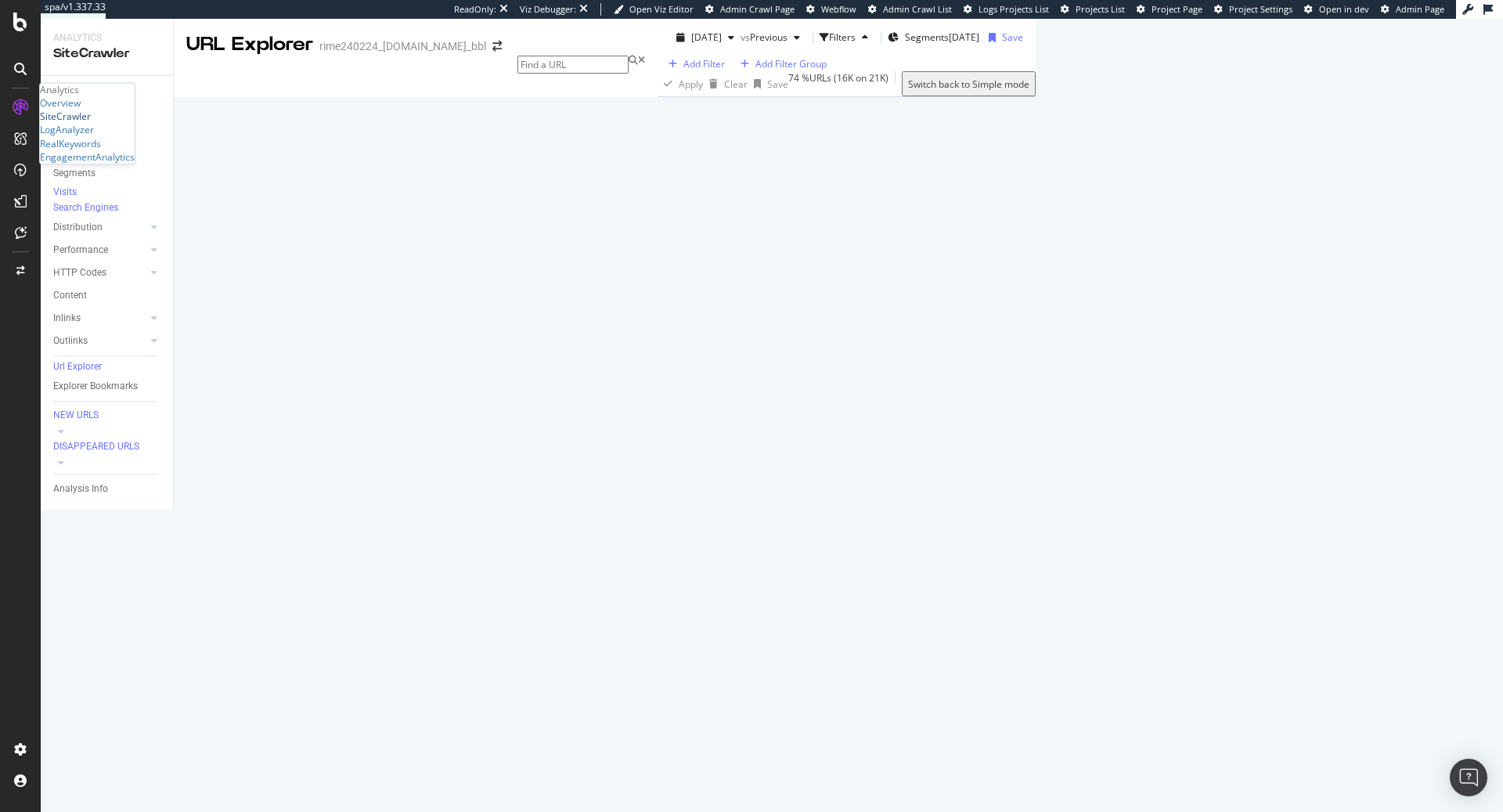
click at [91, 124] on div "SiteCrawler" at bounding box center [65, 117] width 51 height 13
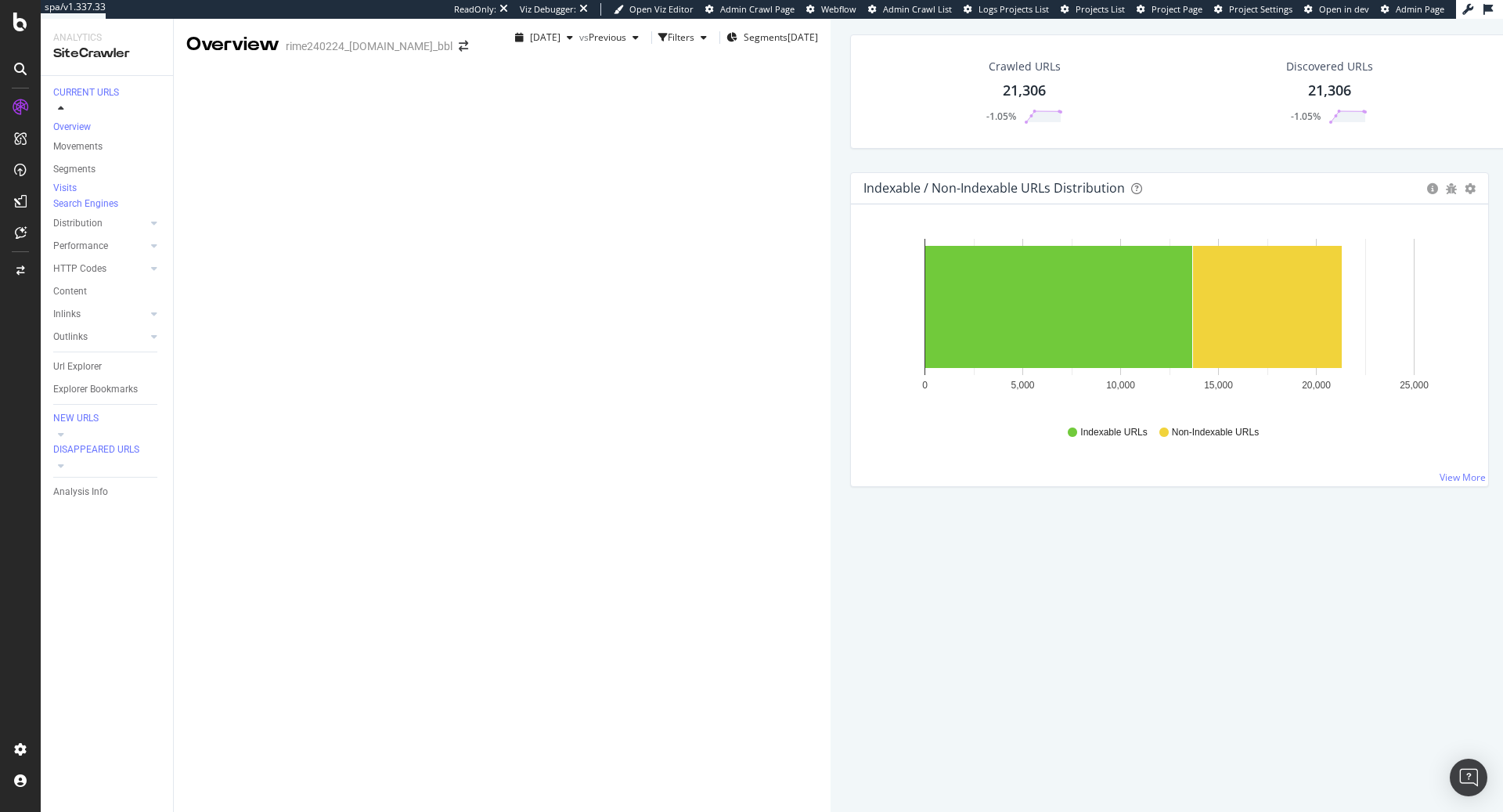
scroll to position [778, 0]
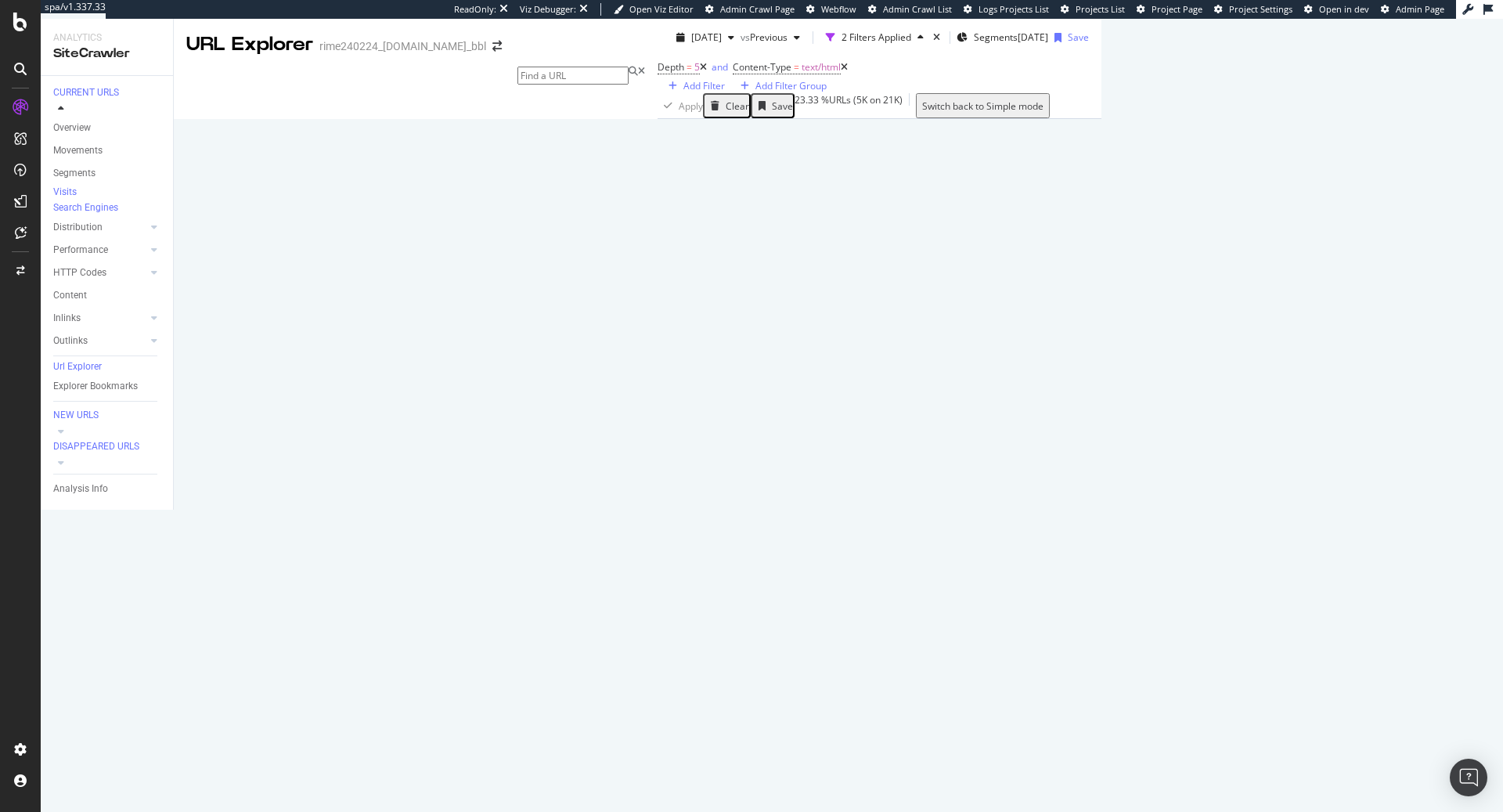
scroll to position [126, 0]
click at [1172, 499] on icon at bounding box center [1177, 504] width 9 height 9
click at [683, 93] on div "Add Filter" at bounding box center [704, 86] width 42 height 13
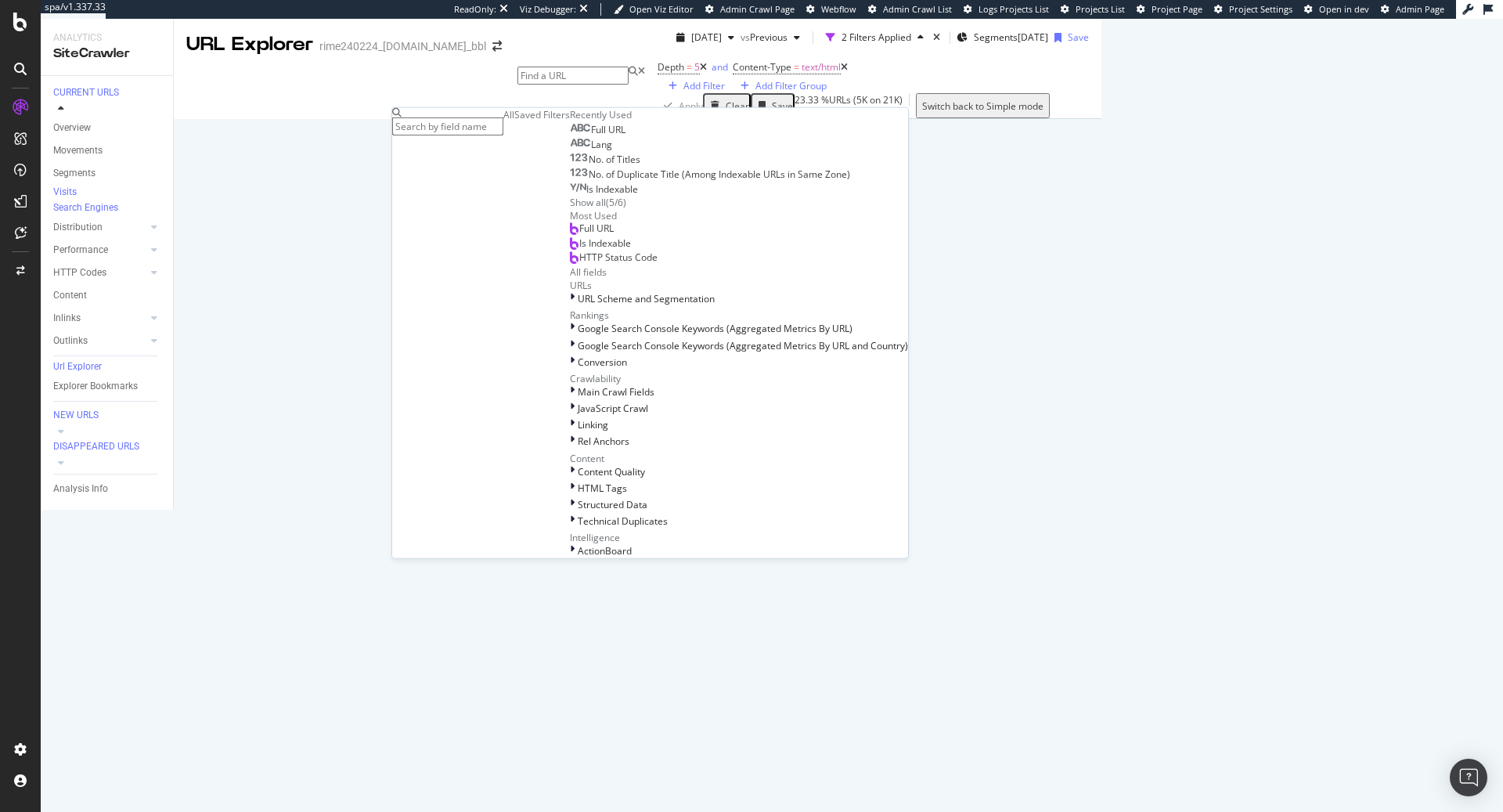
click at [570, 209] on div "Full URL Lang No. of Titles No. of Duplicate Title (Among Indexable URLs in Sam…" at bounding box center [739, 166] width 338 height 88
click at [570, 136] on div "Full URL" at bounding box center [598, 130] width 56 height 13
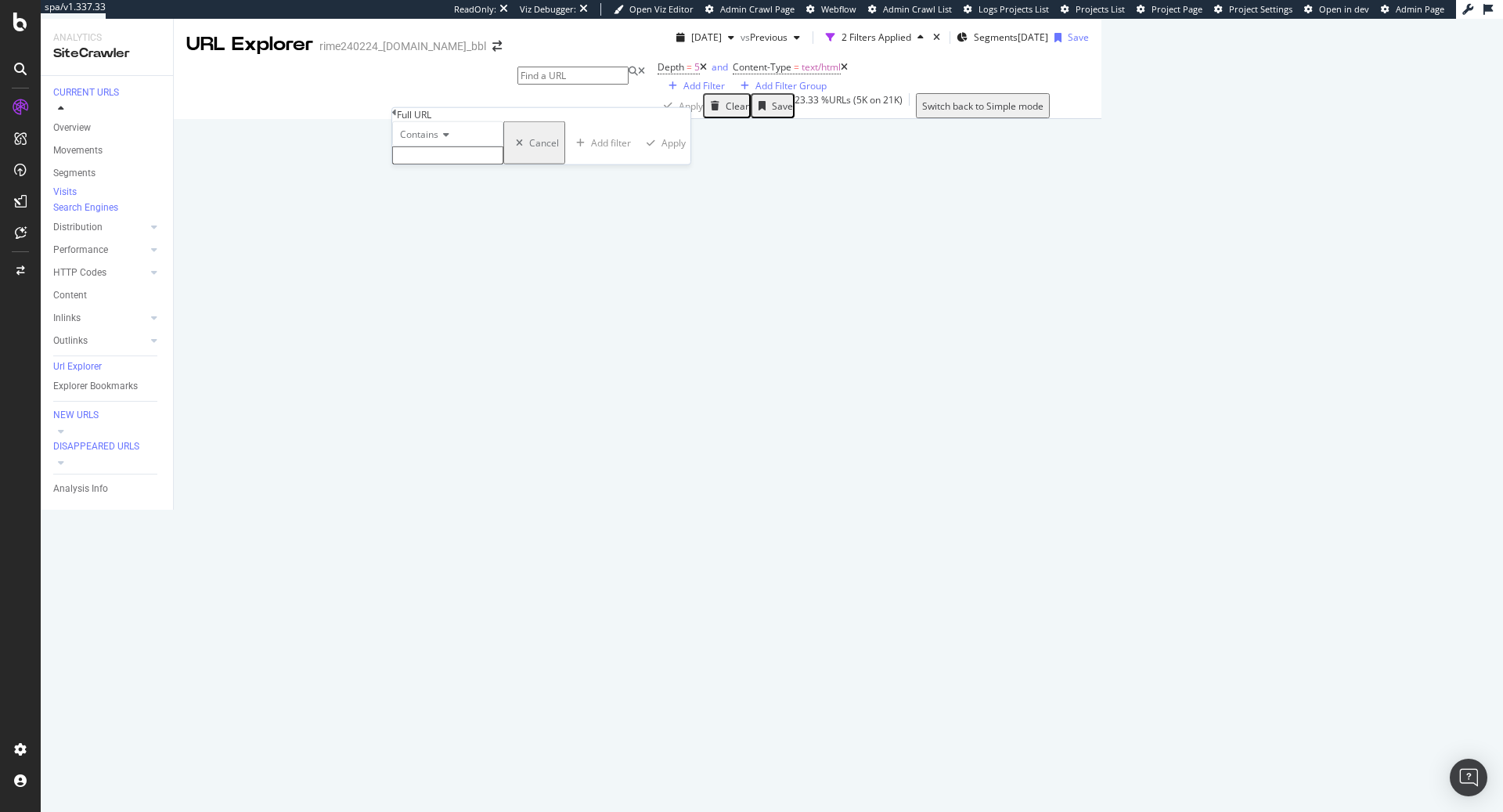
click at [444, 139] on icon at bounding box center [444, 134] width 11 height 9
click at [483, 279] on div "Doesn't contain" at bounding box center [448, 270] width 110 height 16
click at [477, 146] on div "Doesn't contain" at bounding box center [448, 134] width 112 height 25
click at [532, 122] on div "Full URL" at bounding box center [541, 115] width 298 height 13
click at [503, 164] on input "text" at bounding box center [448, 155] width 112 height 18
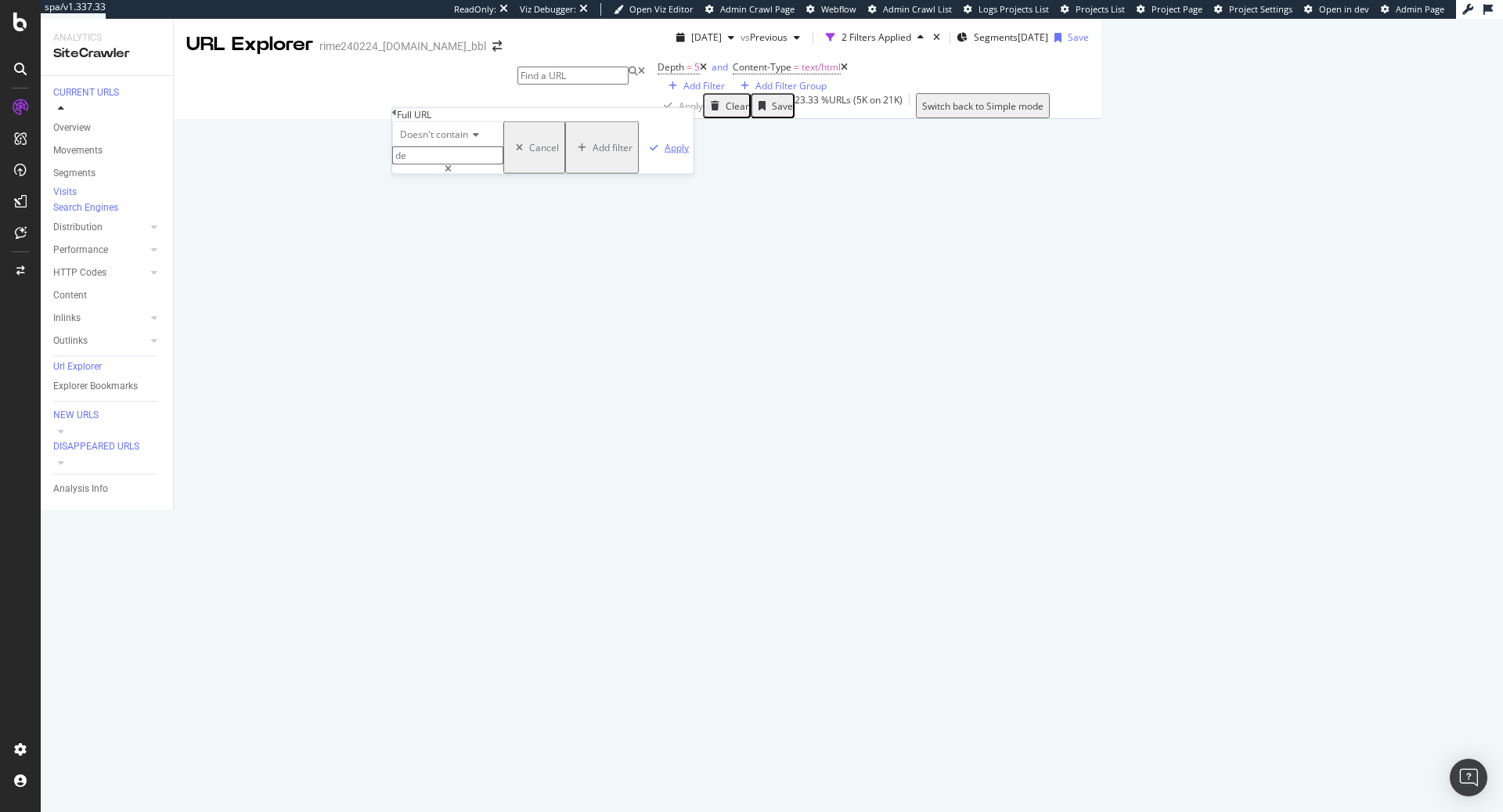
type input "de"
click at [664, 154] on div "Apply" at bounding box center [676, 147] width 24 height 13
click at [1172, 509] on icon at bounding box center [1177, 504] width 9 height 9
click at [956, 72] on icon at bounding box center [959, 68] width 7 height 9
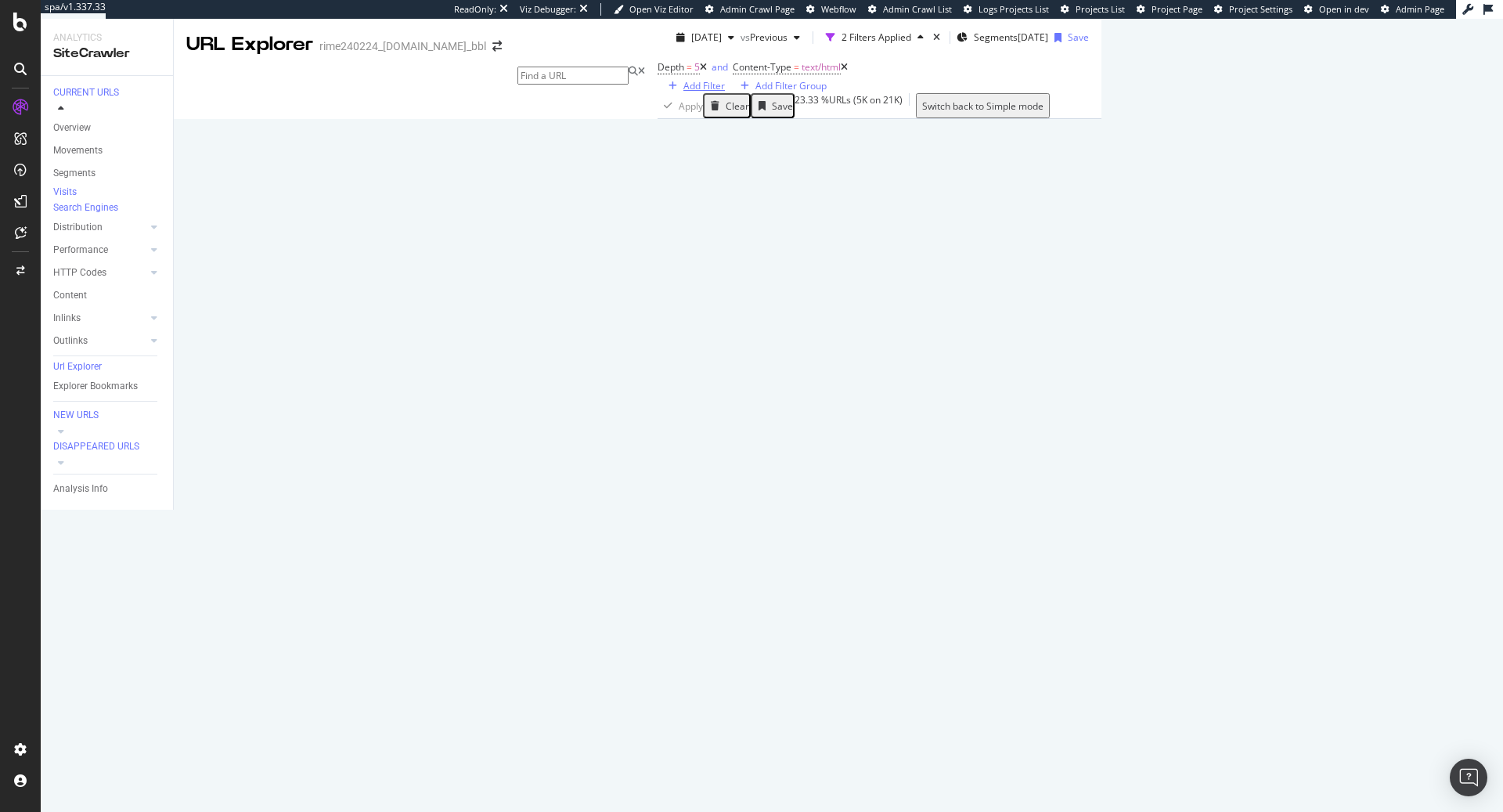
click at [683, 93] on div "Add Filter" at bounding box center [704, 86] width 42 height 13
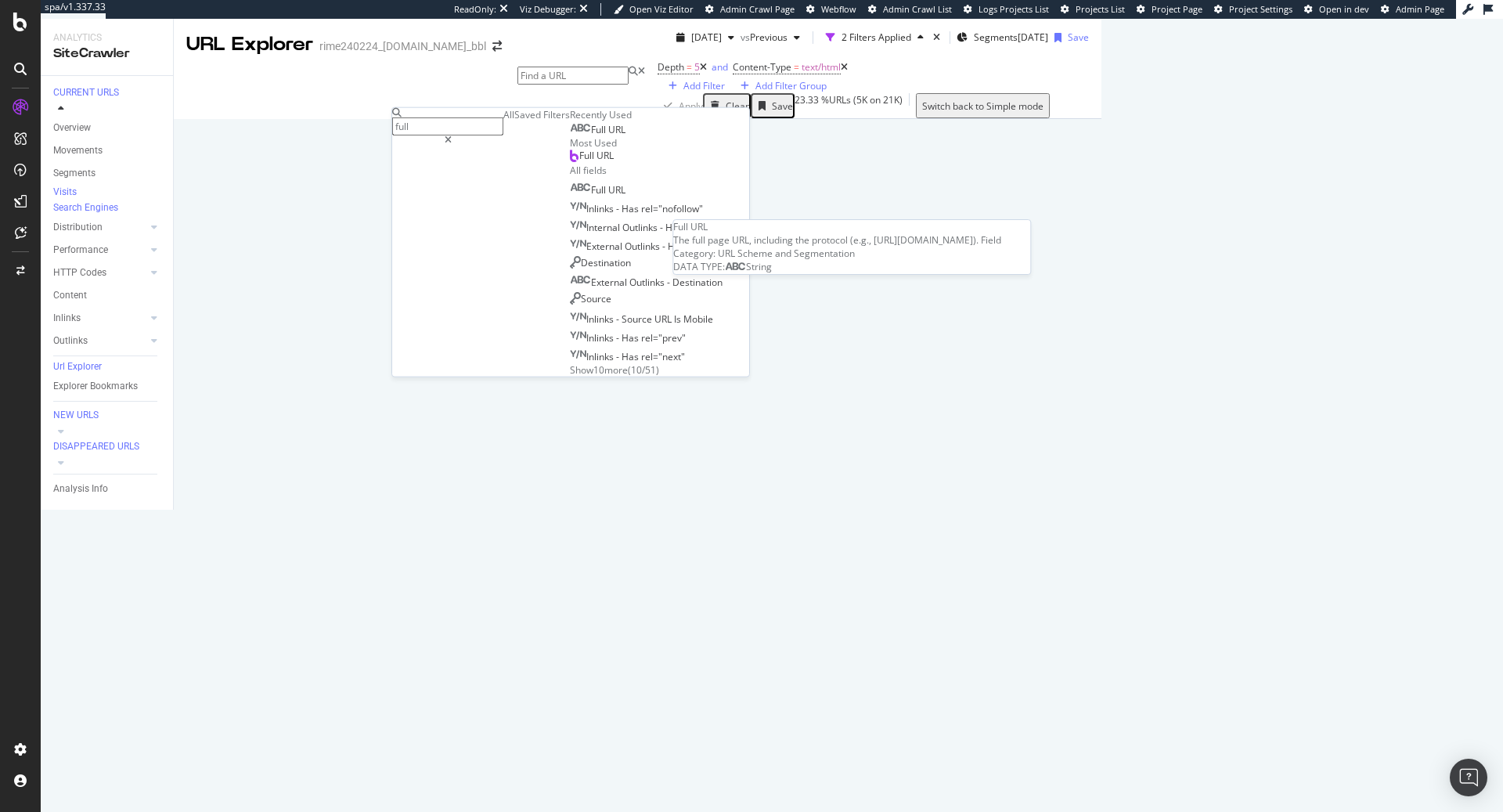
type input "full"
click at [570, 136] on div "Full URL" at bounding box center [598, 130] width 56 height 13
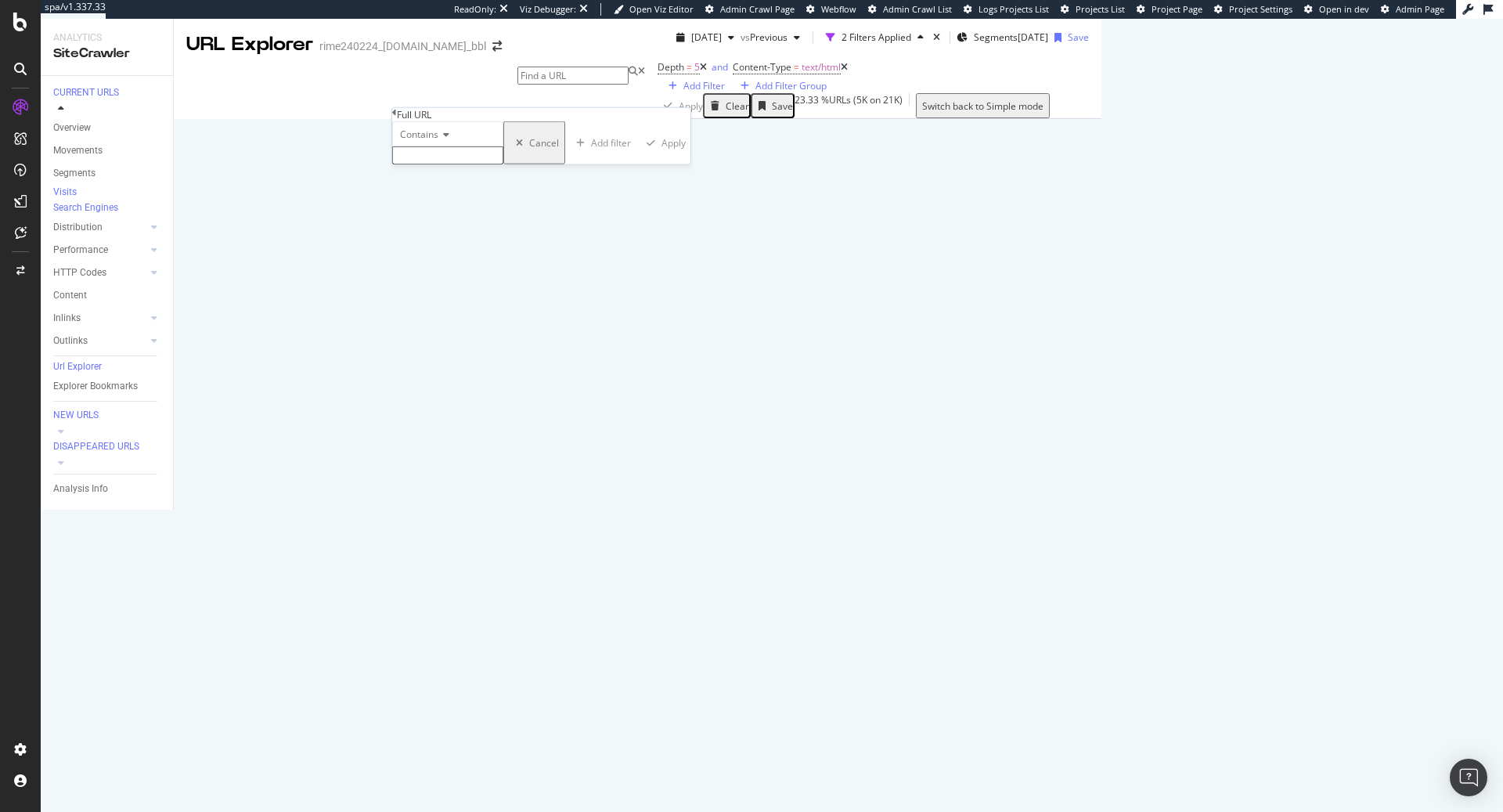
click at [461, 164] on input "text" at bounding box center [448, 155] width 112 height 18
type input "fr"
click at [643, 152] on div "button" at bounding box center [653, 147] width 21 height 9
click at [683, 93] on div "Add Filter" at bounding box center [704, 86] width 42 height 13
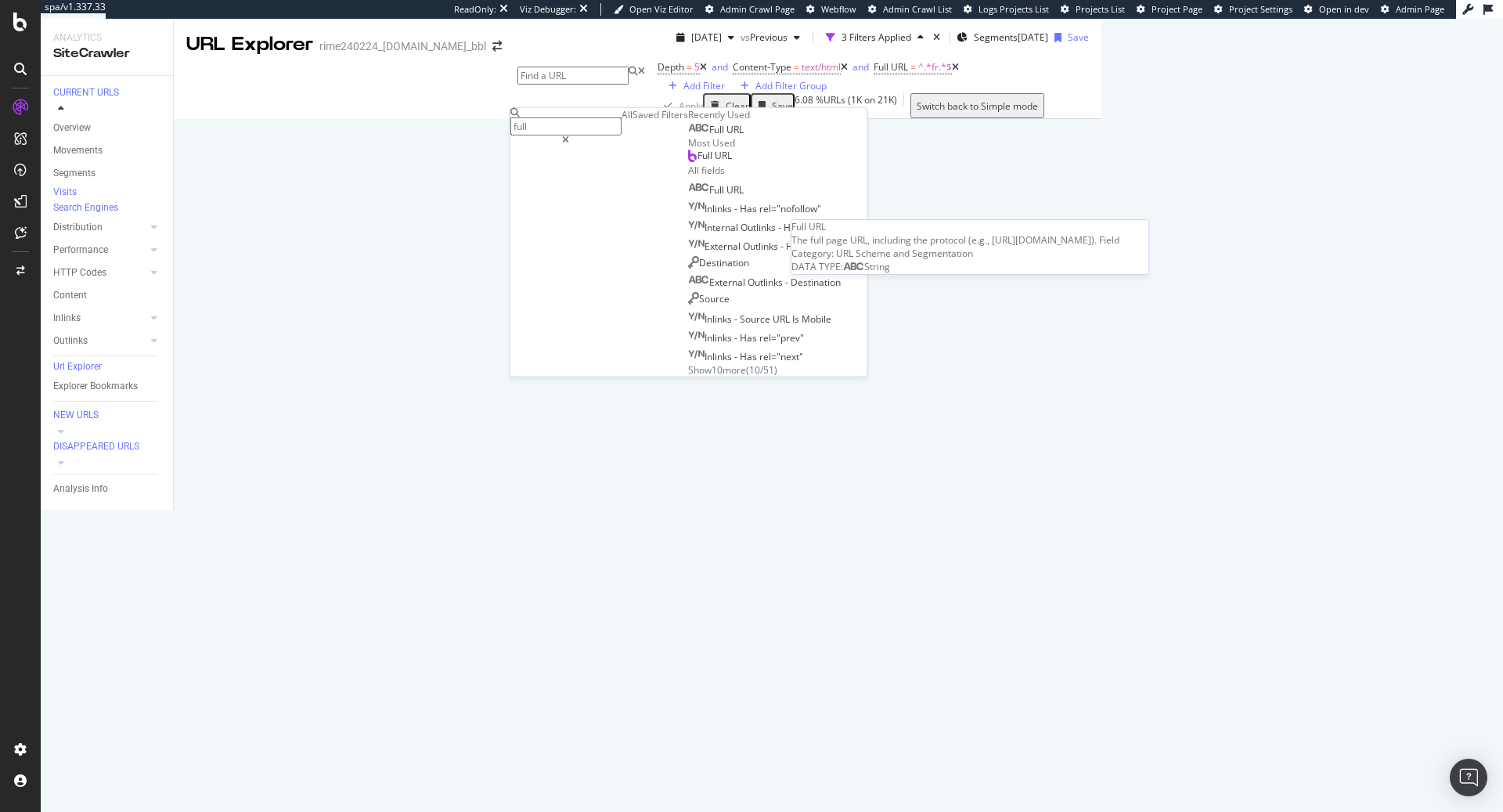
click at [688, 136] on div "Full URL" at bounding box center [715, 130] width 56 height 13
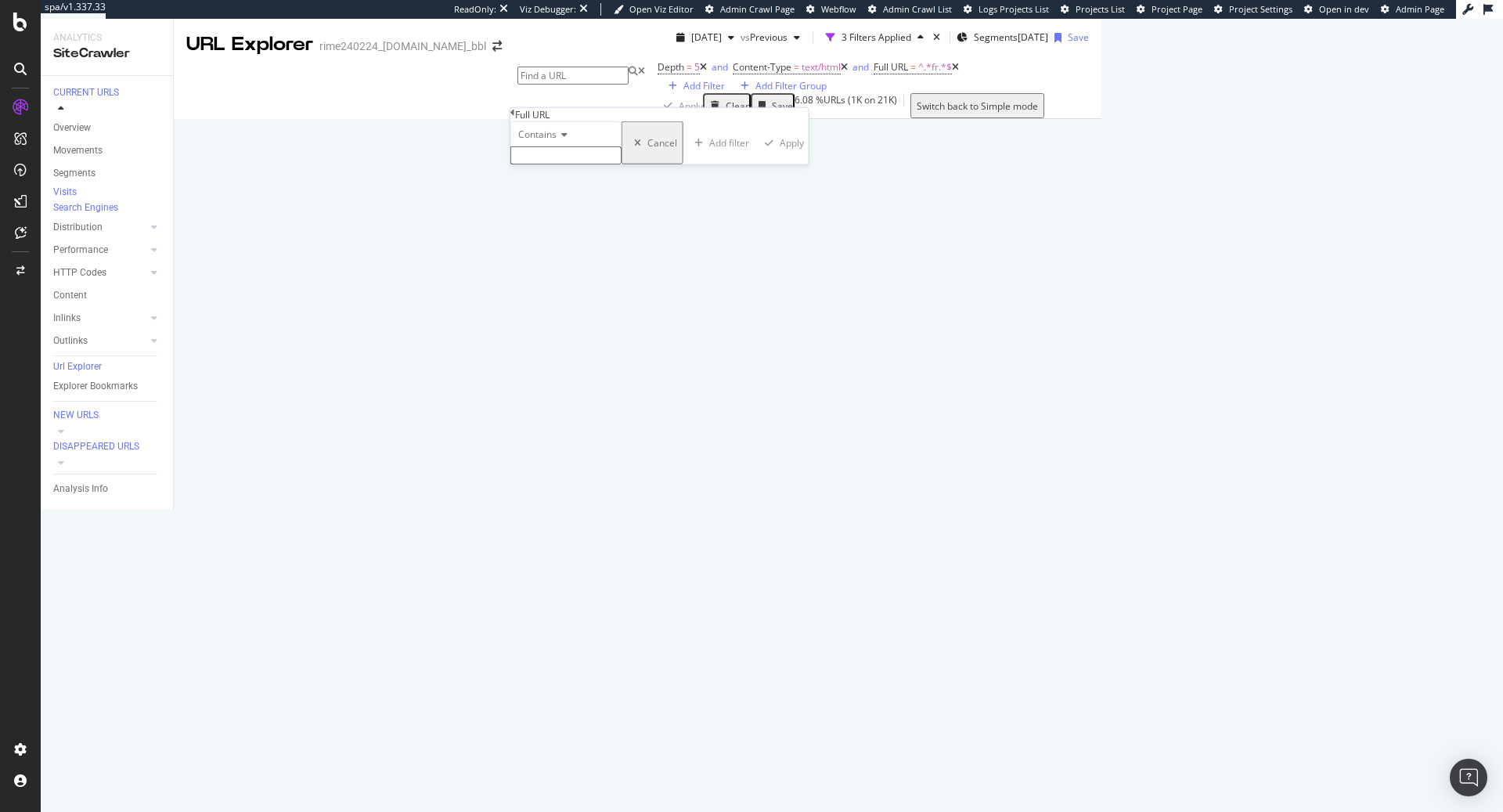
click at [567, 146] on div "Contains" at bounding box center [566, 134] width 112 height 25
click at [583, 277] on span "Doesn't contain" at bounding box center [549, 270] width 68 height 13
click at [600, 164] on input "text" at bounding box center [566, 155] width 112 height 18
type input "de"
click at [783, 154] on div "Apply" at bounding box center [795, 147] width 24 height 13
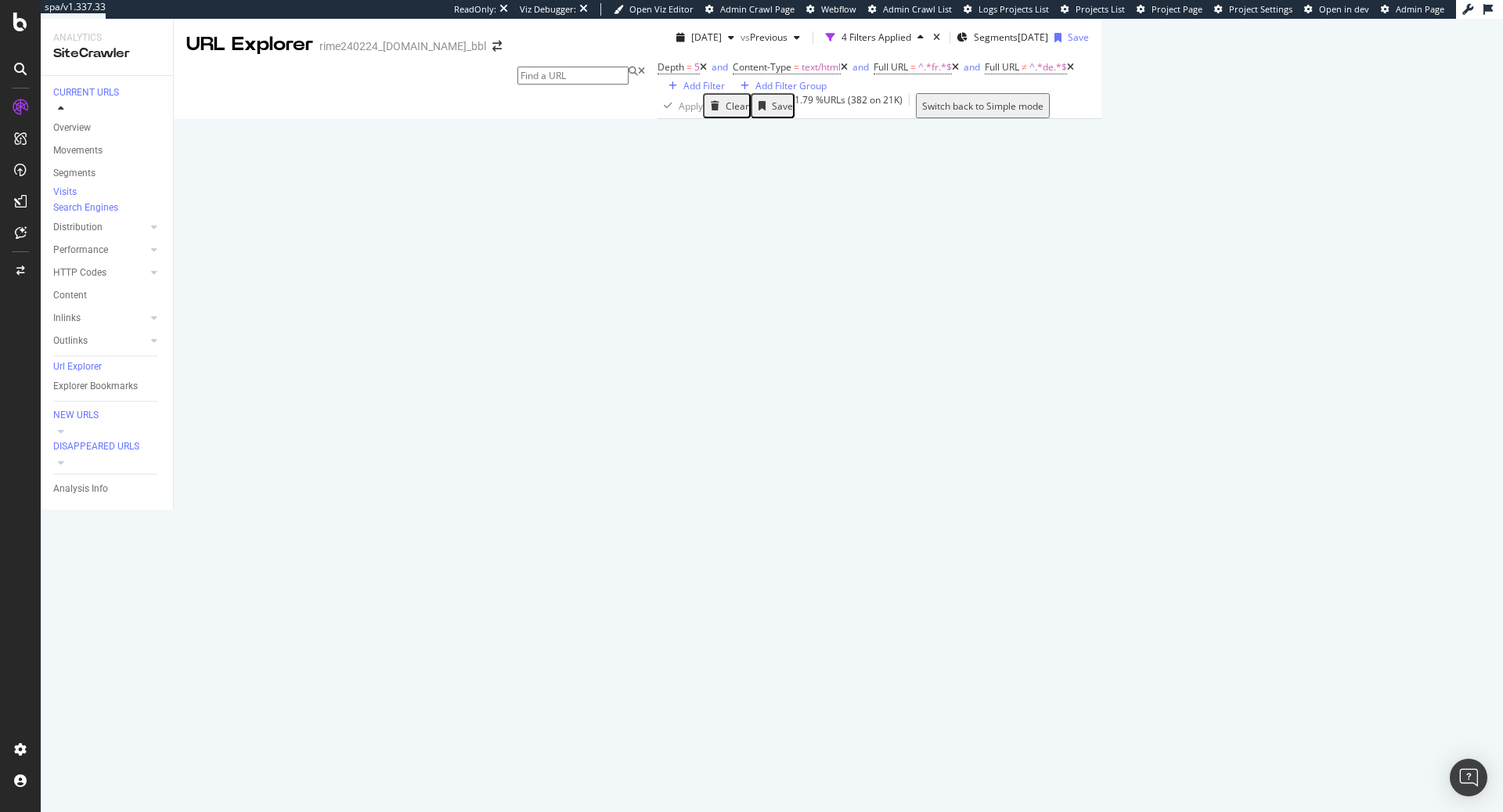
click at [1172, 482] on icon at bounding box center [1177, 477] width 9 height 9
click at [657, 75] on span "Depth = 5" at bounding box center [678, 68] width 42 height 14
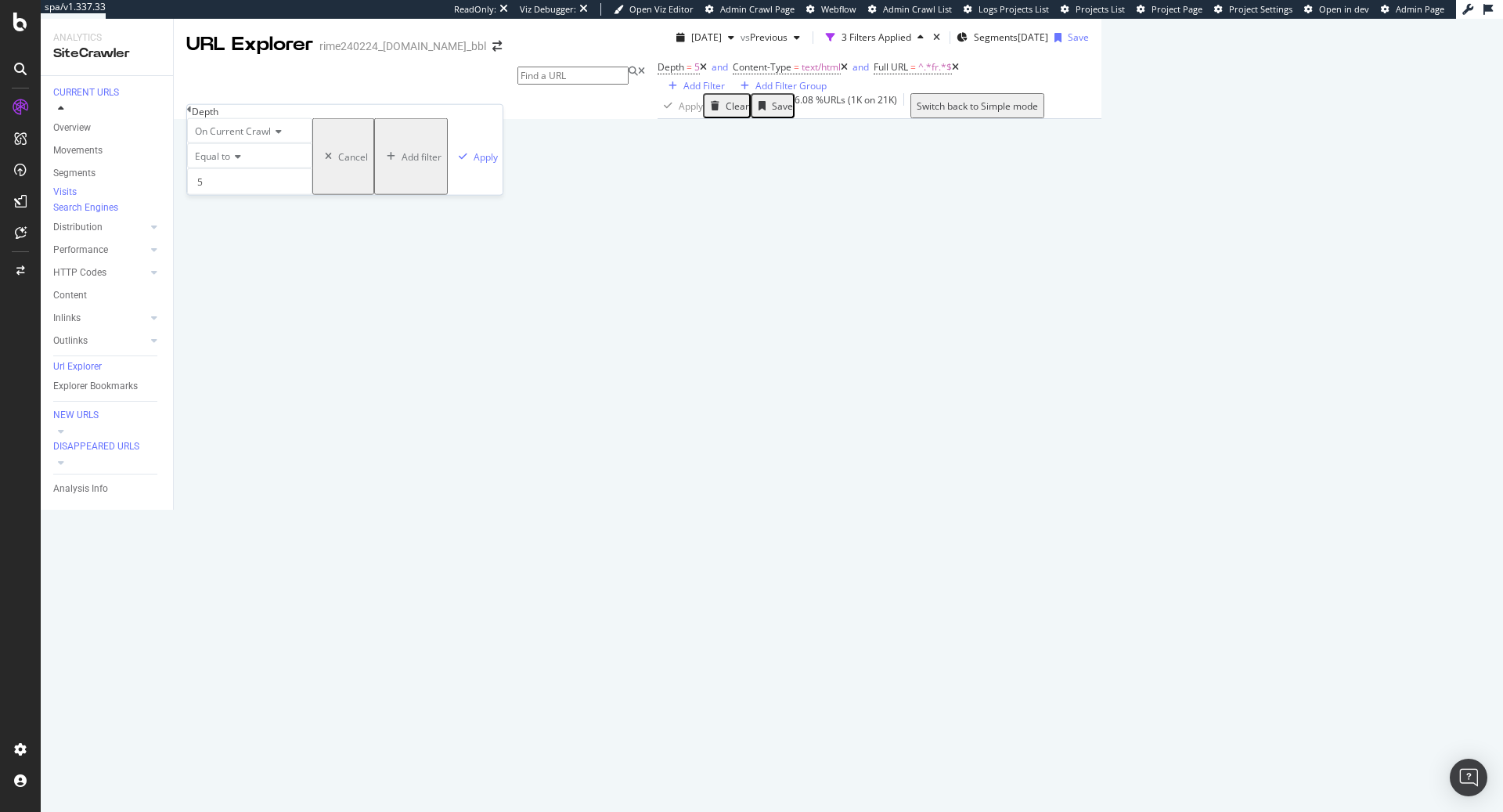
click at [230, 163] on span "Equal to" at bounding box center [212, 155] width 35 height 13
click at [293, 268] on div "Greater than or equal to" at bounding box center [250, 259] width 124 height 16
click at [276, 195] on input "number" at bounding box center [256, 181] width 139 height 27
type input "10"
click at [375, 195] on div "On Current Crawl Greater than or equal to 10 Cancel Add filter Apply" at bounding box center [352, 157] width 330 height 77
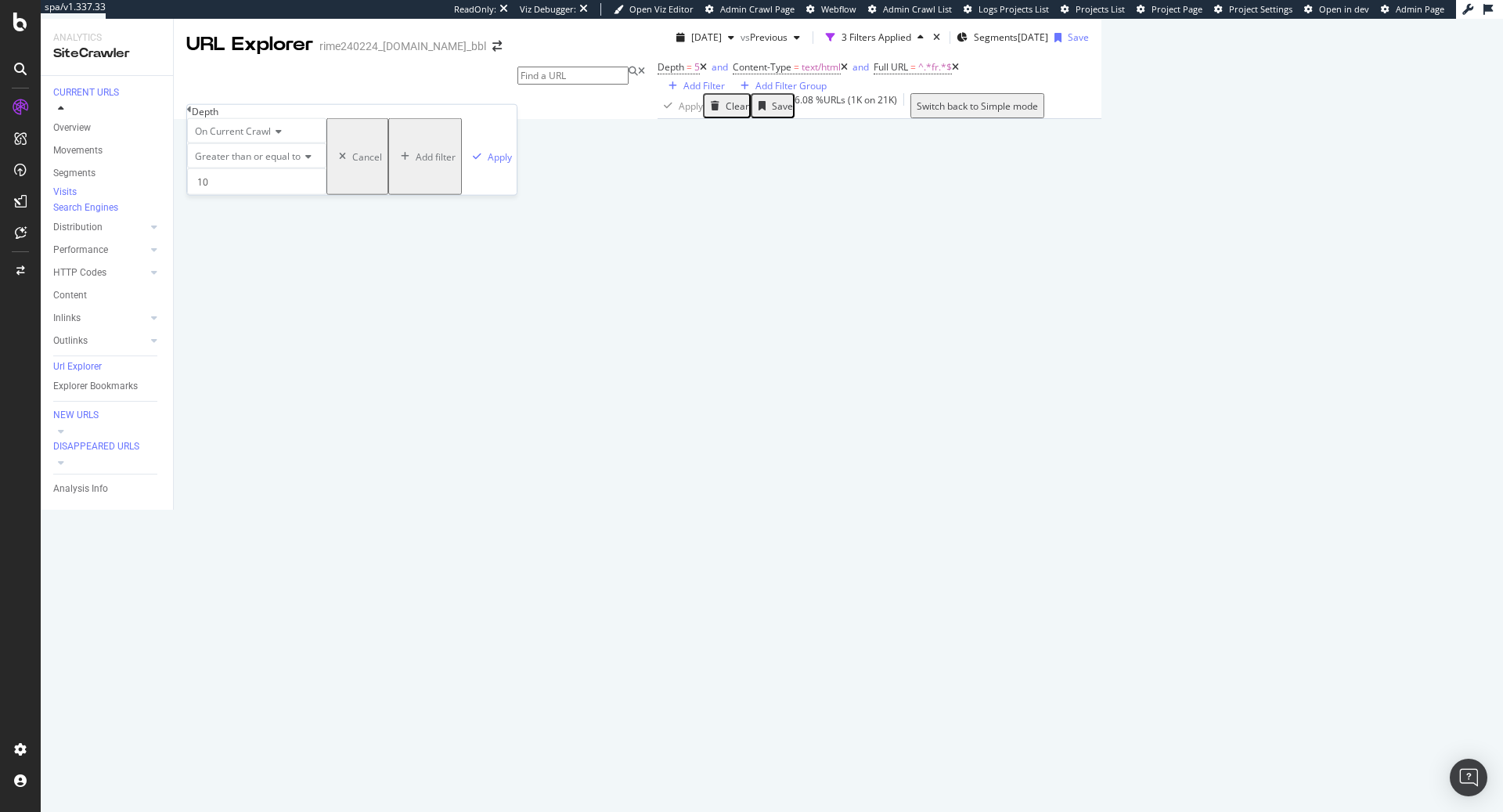
click at [372, 195] on div "On Current Crawl Greater than or equal to 10 Cancel Add filter Apply" at bounding box center [352, 157] width 330 height 77
click at [488, 163] on div "Apply" at bounding box center [499, 155] width 24 height 13
click at [1304, 553] on icon at bounding box center [1309, 548] width 9 height 9
click at [686, 74] on span ">=" at bounding box center [692, 67] width 11 height 13
click at [292, 168] on div "Greater than or equal to" at bounding box center [256, 155] width 139 height 25
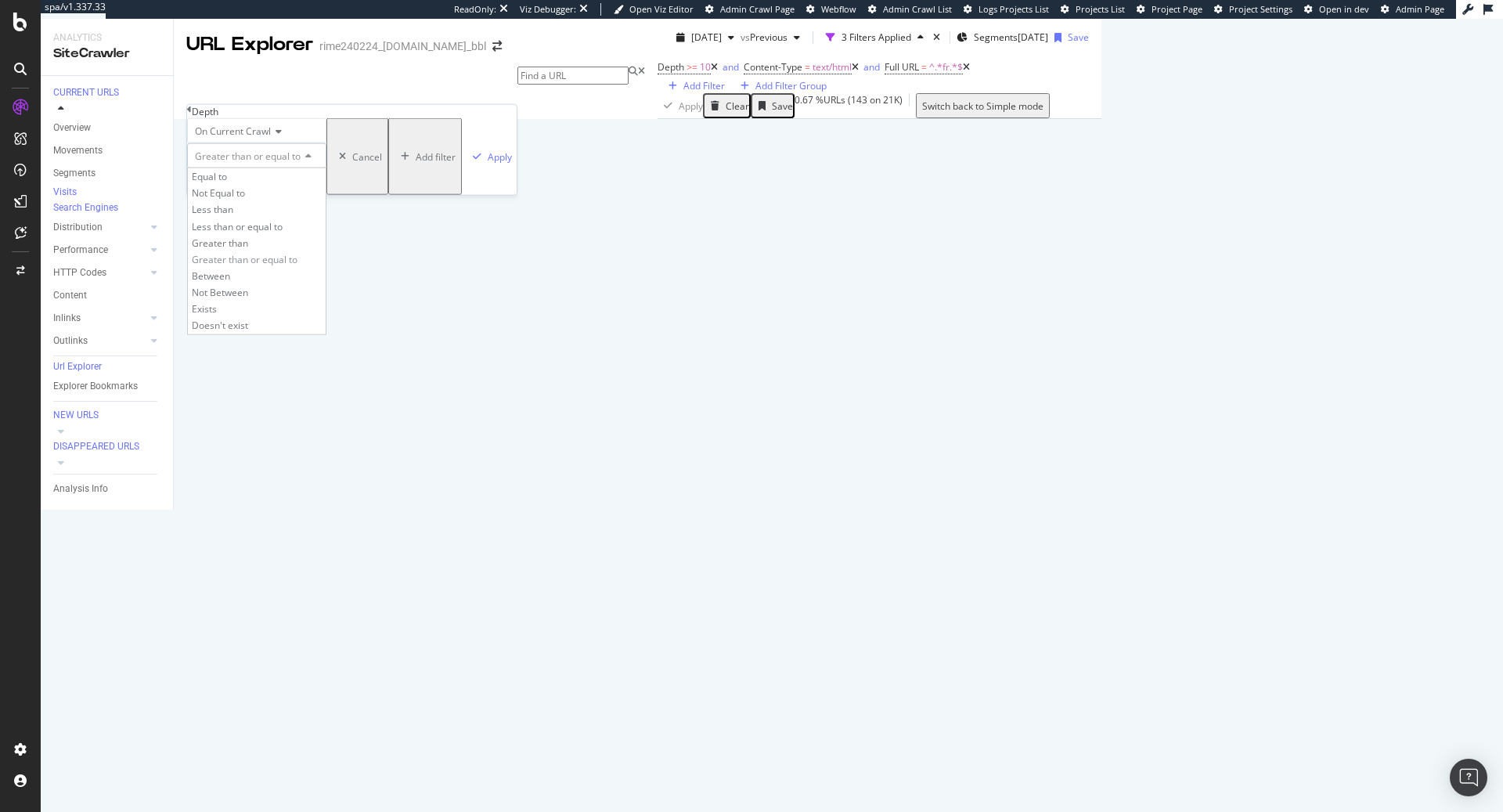
click at [327, 143] on div "On Current Crawl" at bounding box center [256, 131] width 139 height 25
click at [365, 113] on div "Depth" at bounding box center [352, 112] width 330 height 13
click at [327, 195] on input "10" at bounding box center [256, 181] width 139 height 27
type input "1"
type input "7"
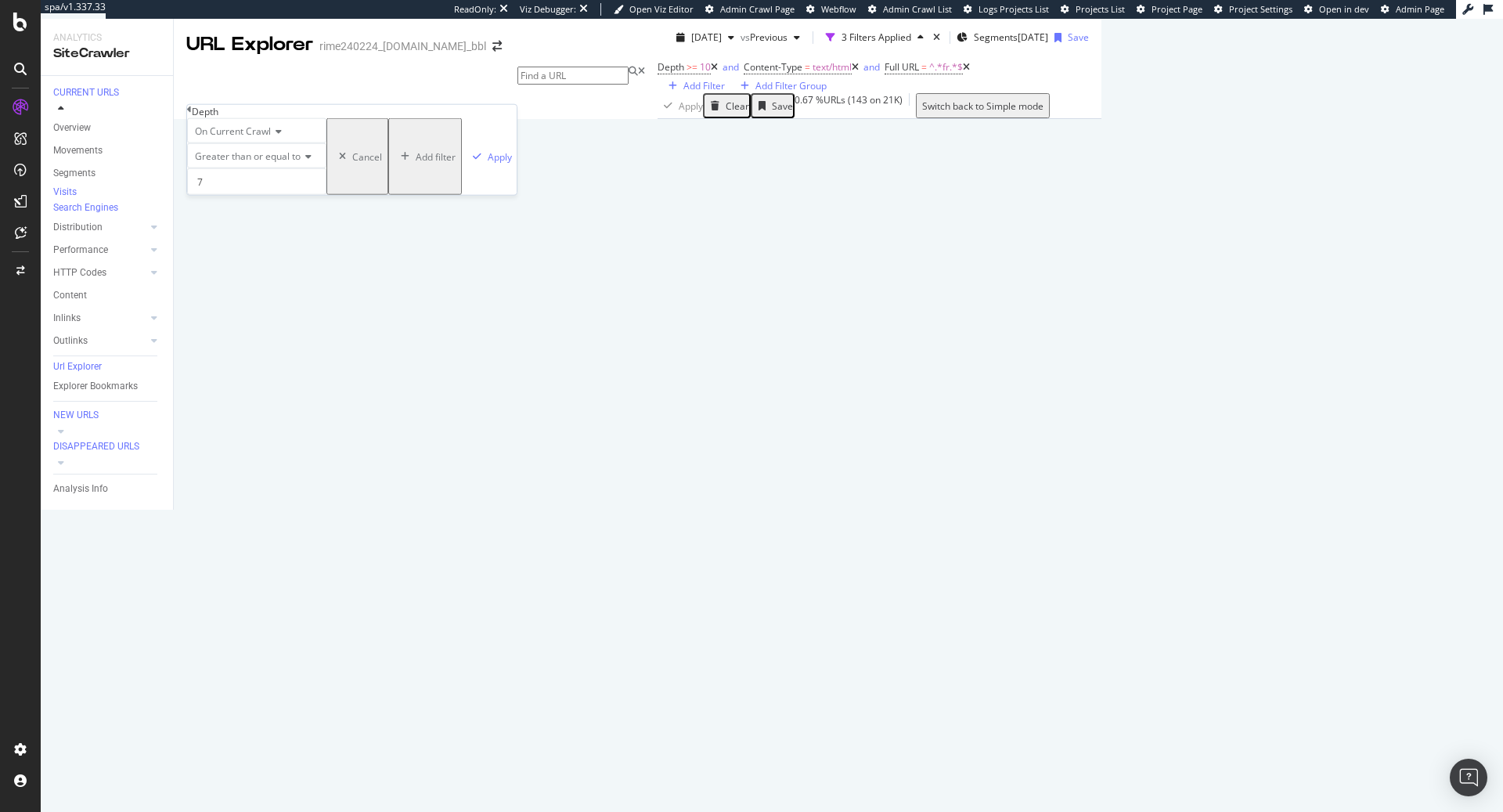
click at [378, 195] on div "On Current Crawl Greater than or equal to 7 Cancel Add filter Apply" at bounding box center [352, 157] width 330 height 77
click at [488, 163] on div "Apply" at bounding box center [499, 155] width 24 height 13
click at [1304, 543] on icon at bounding box center [1309, 548] width 9 height 9
click at [1304, 635] on icon at bounding box center [1309, 639] width 9 height 9
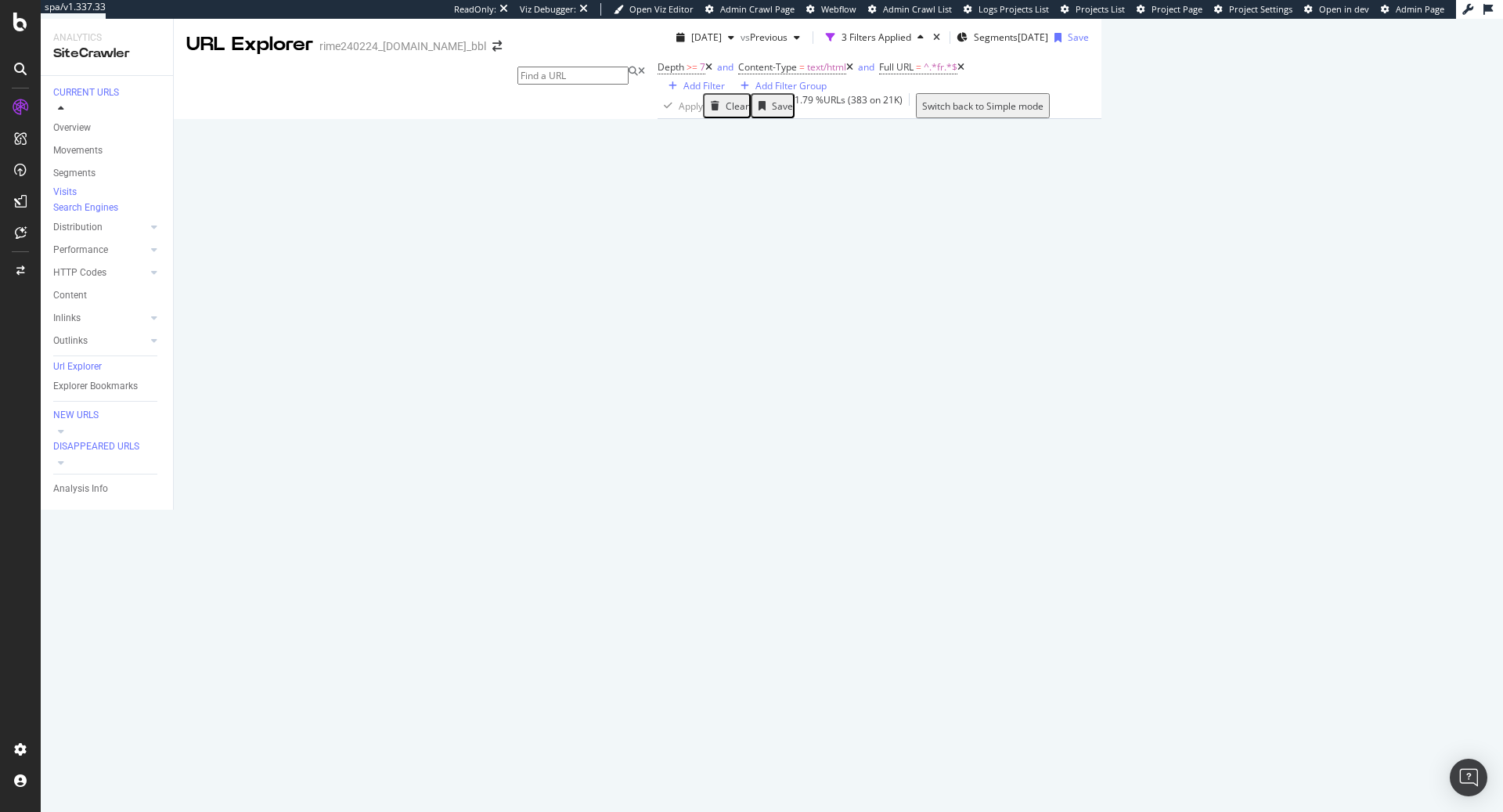
scroll to position [386, 0]
click at [1304, 635] on icon at bounding box center [1309, 639] width 9 height 9
click at [657, 75] on span "Depth >= 10" at bounding box center [684, 68] width 53 height 14
click at [251, 195] on input "10" at bounding box center [256, 181] width 139 height 27
type input "1"
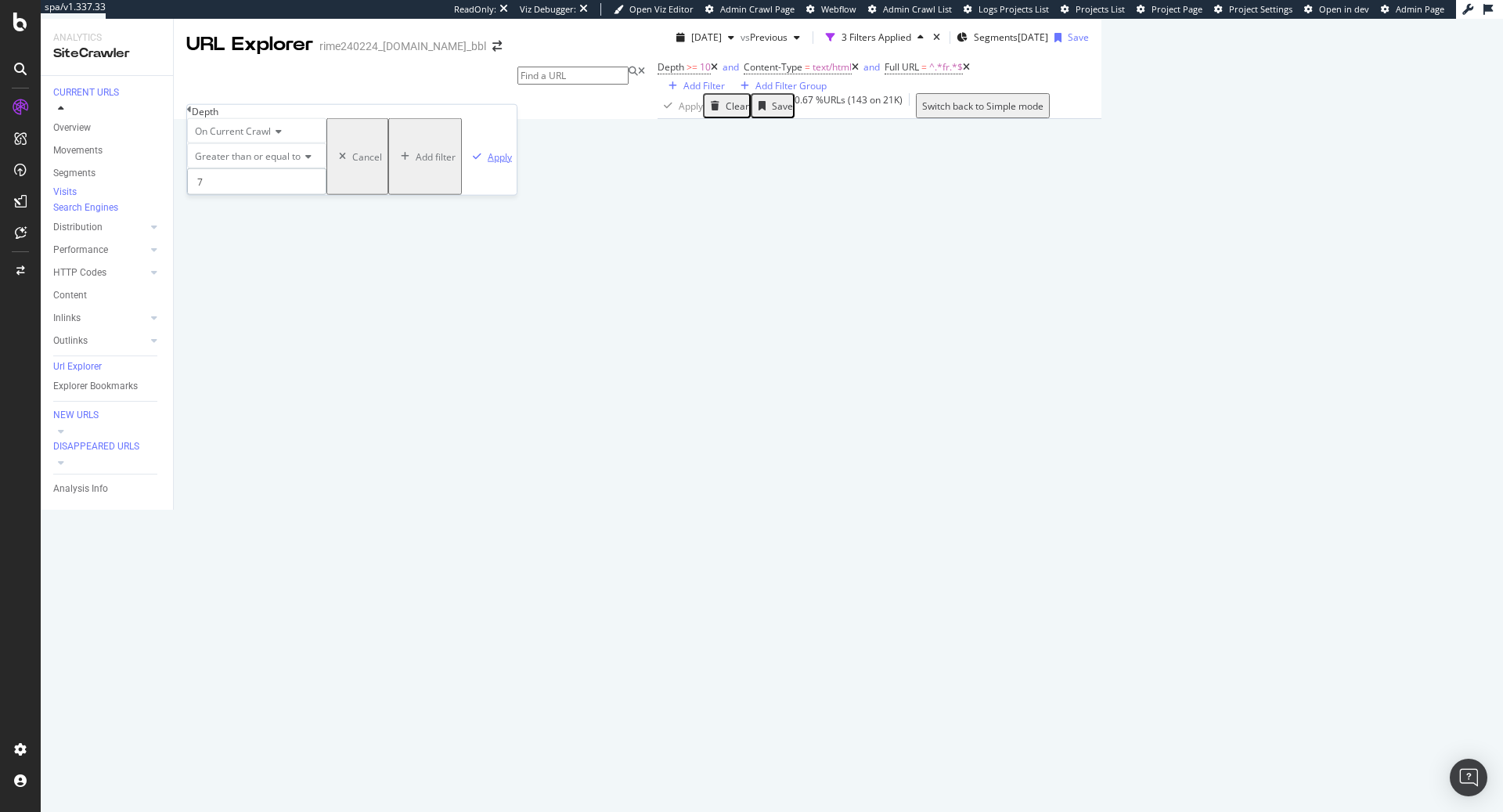
type input "7"
click at [488, 163] on div "Apply" at bounding box center [499, 155] width 24 height 13
click at [957, 72] on icon at bounding box center [960, 68] width 7 height 9
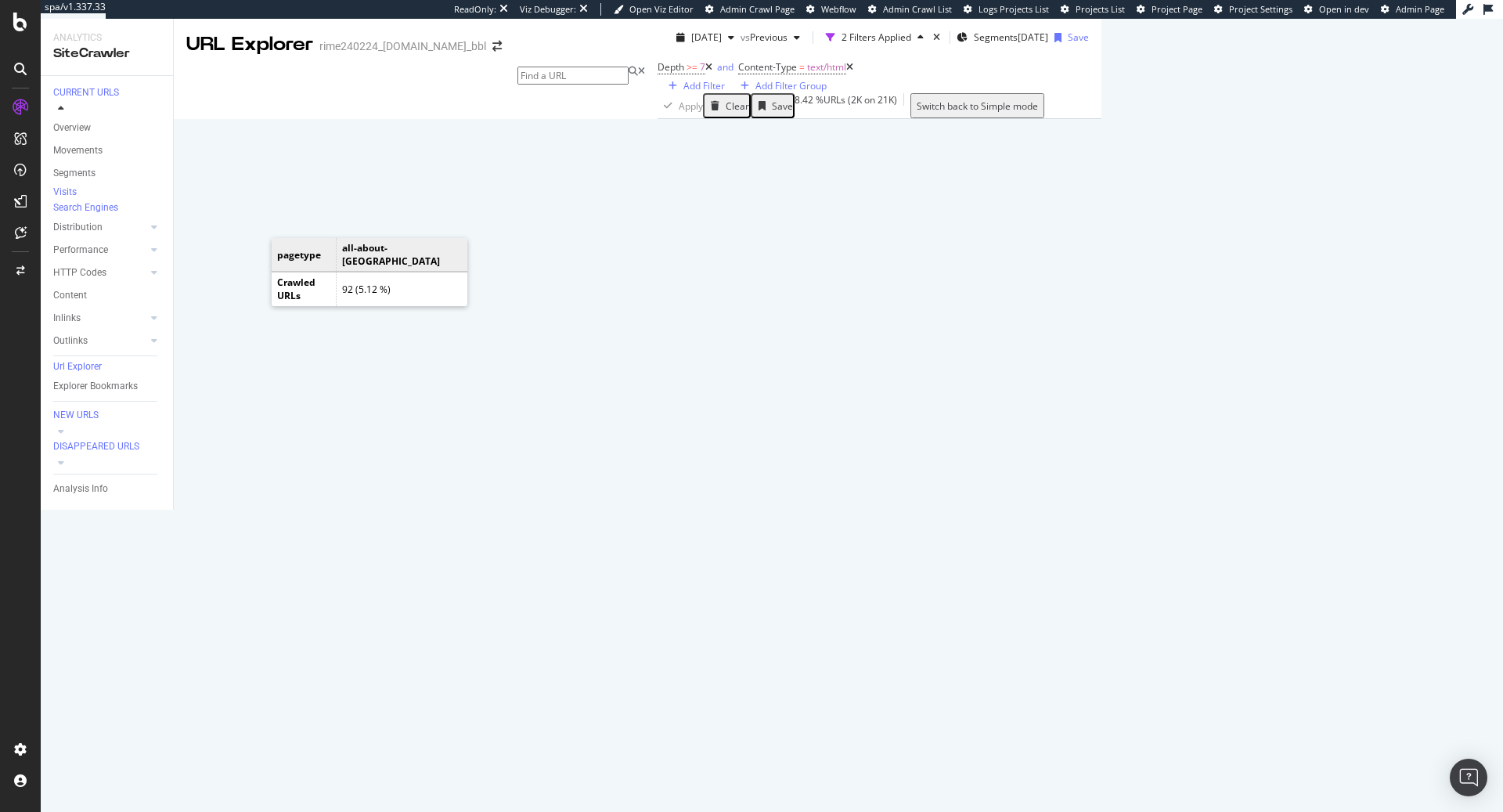
click at [1176, 137] on icon "A chart." at bounding box center [1195, 114] width 38 height 49
click at [1499, 700] on icon at bounding box center [1504, 704] width 9 height 9
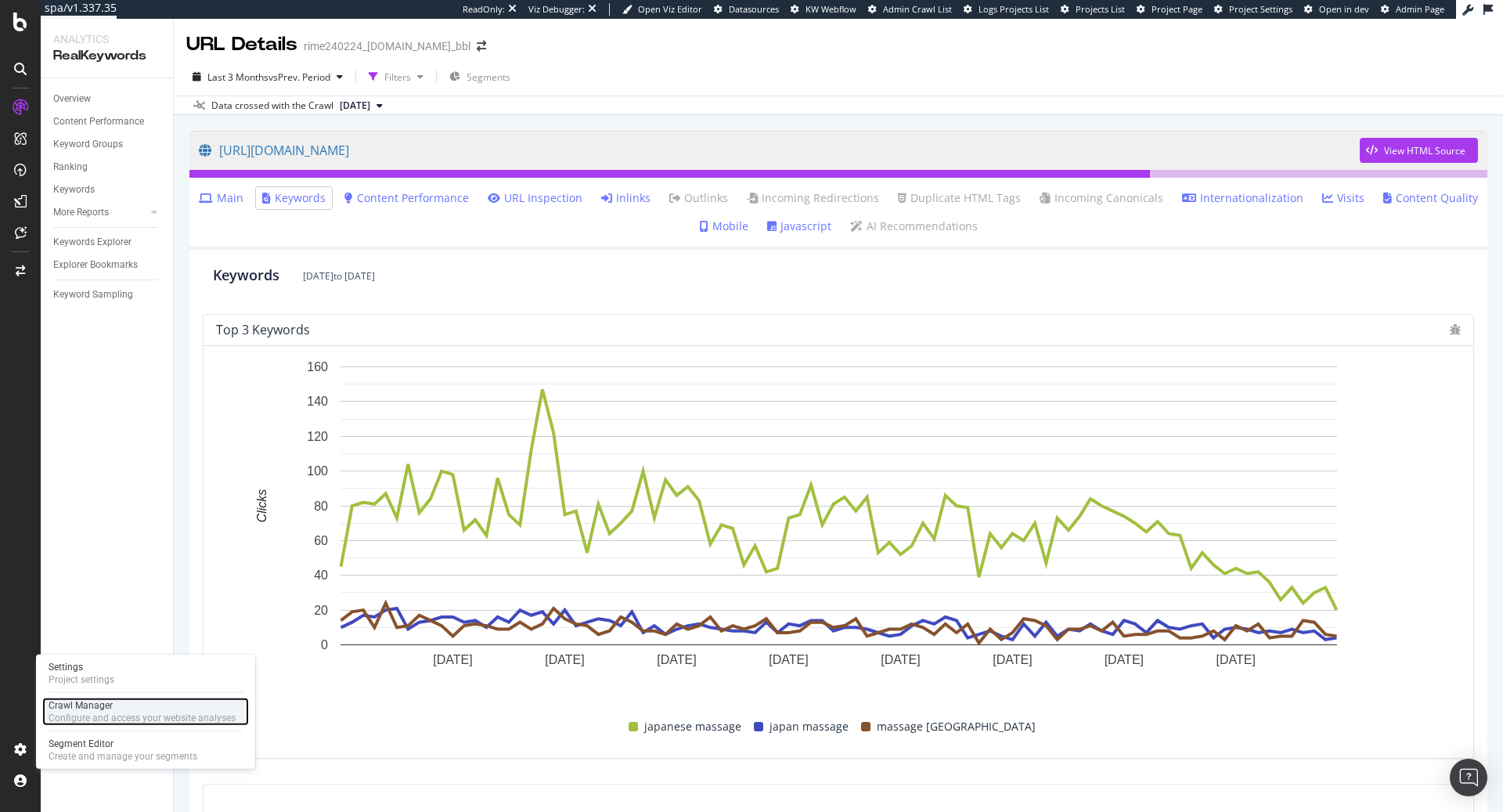
click at [65, 713] on div "Configure and access your website analyses" at bounding box center [142, 718] width 187 height 13
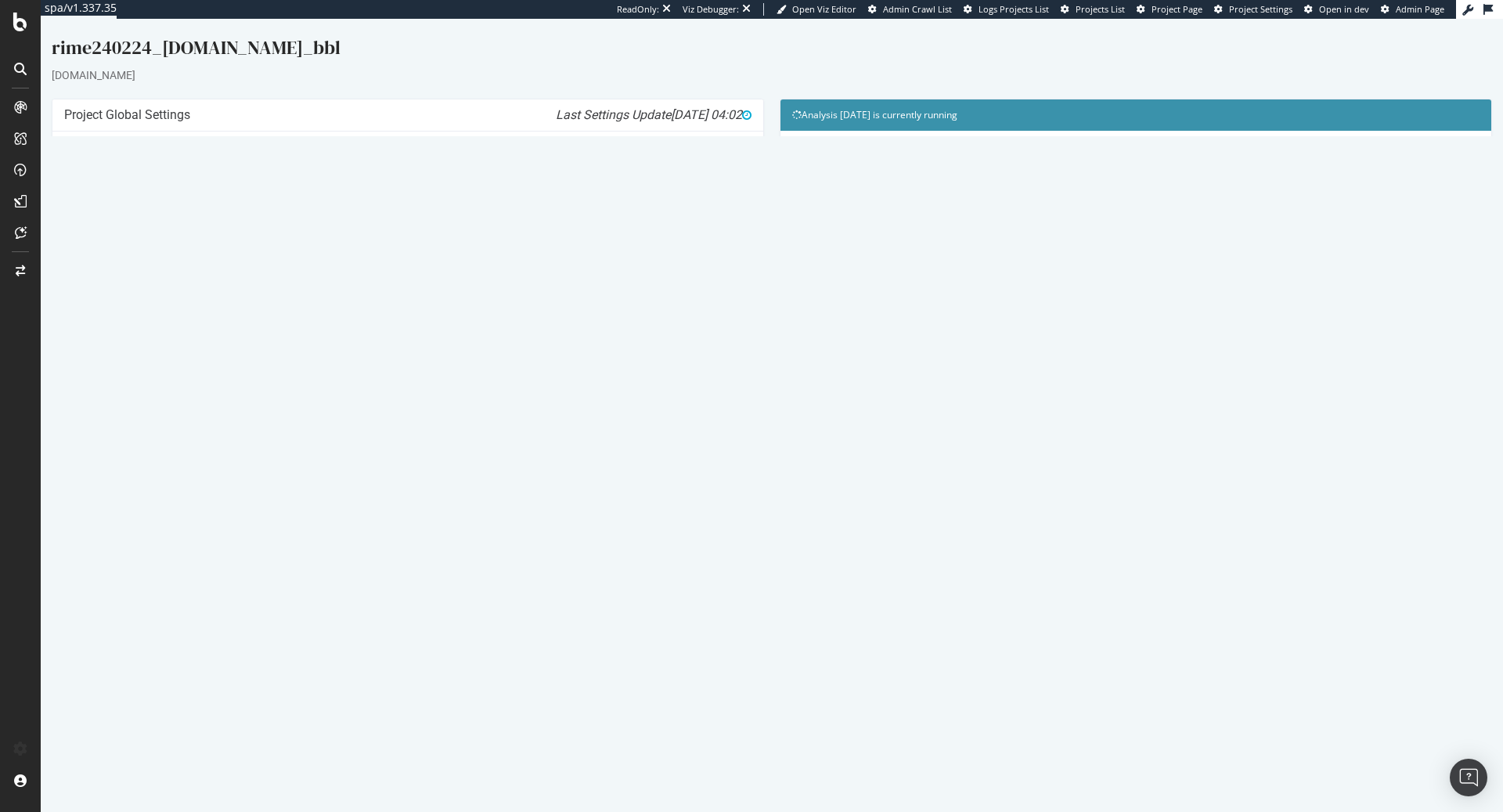
click at [371, 547] on link "Report" at bounding box center [353, 548] width 35 height 13
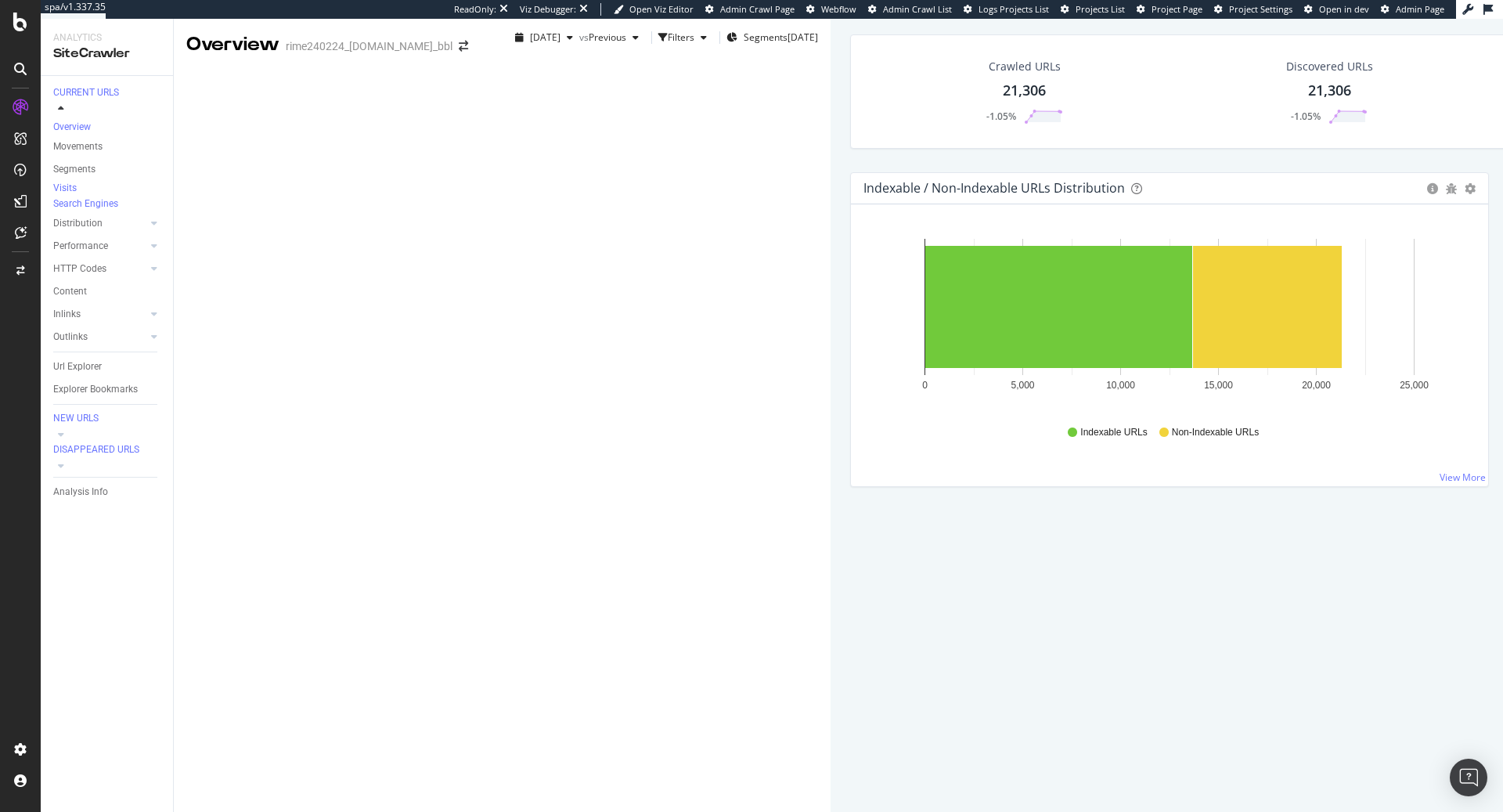
scroll to position [455, 0]
